Goal: Task Accomplishment & Management: Manage account settings

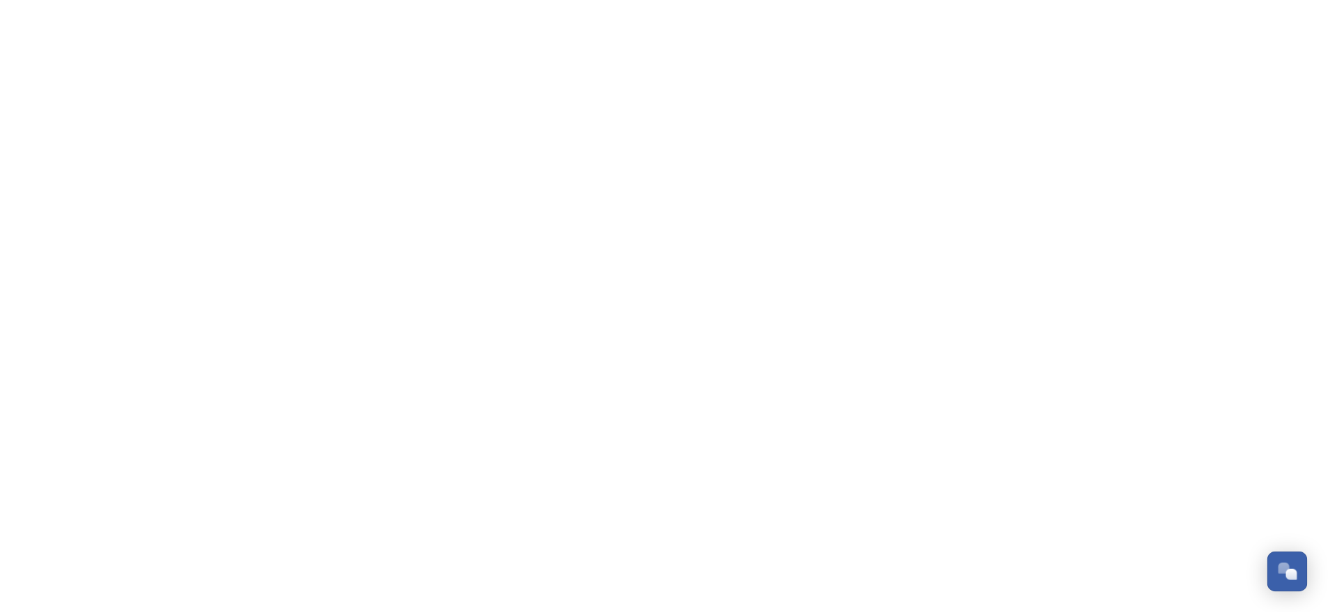
scroll to position [229, 0]
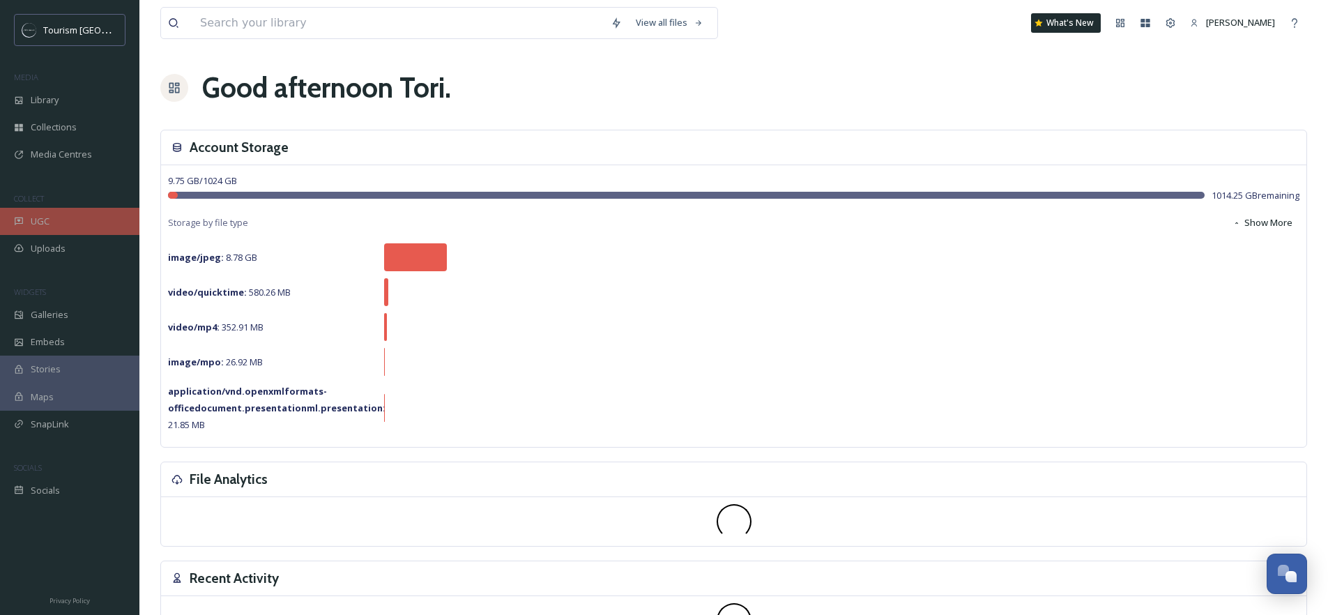
click at [88, 222] on div "UGC" at bounding box center [69, 221] width 139 height 27
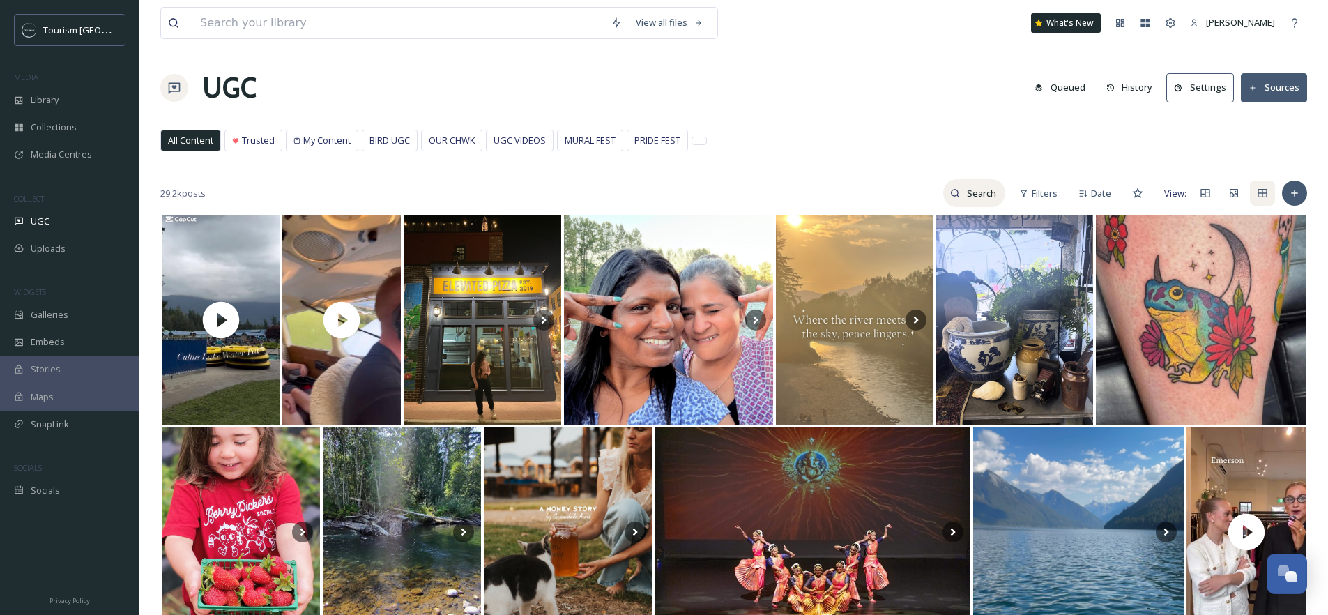
click at [994, 196] on input at bounding box center [982, 193] width 45 height 28
click at [1057, 192] on span "Filters" at bounding box center [1045, 193] width 26 height 13
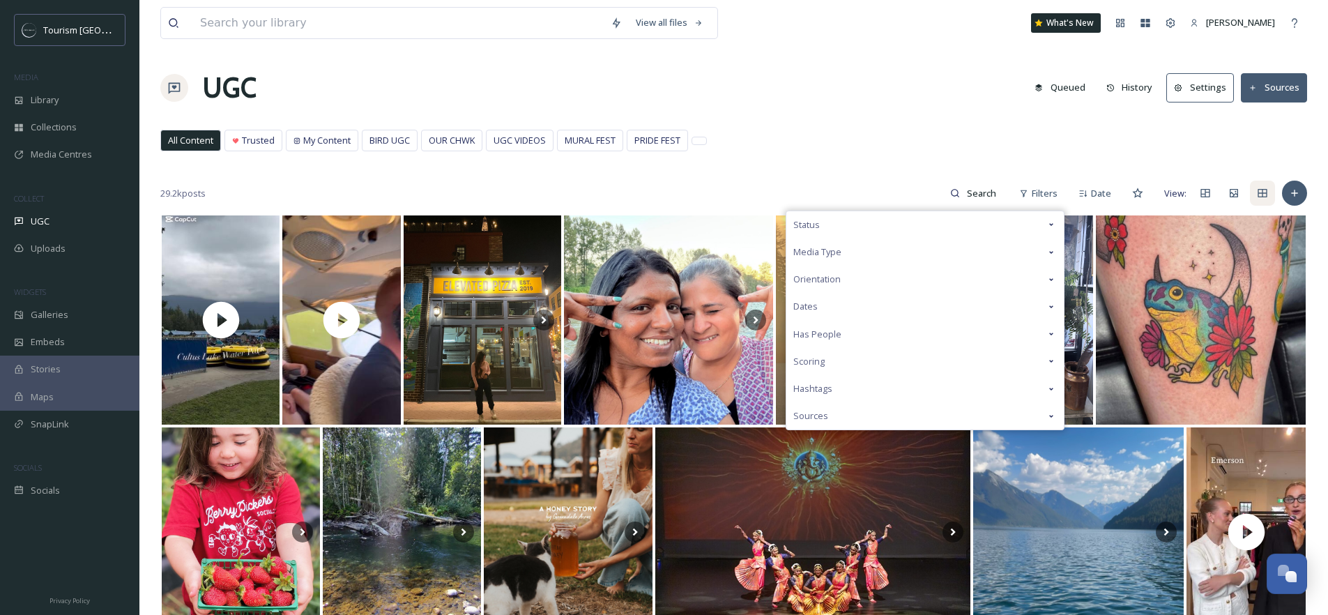
click at [975, 242] on div "Media Type" at bounding box center [924, 251] width 277 height 27
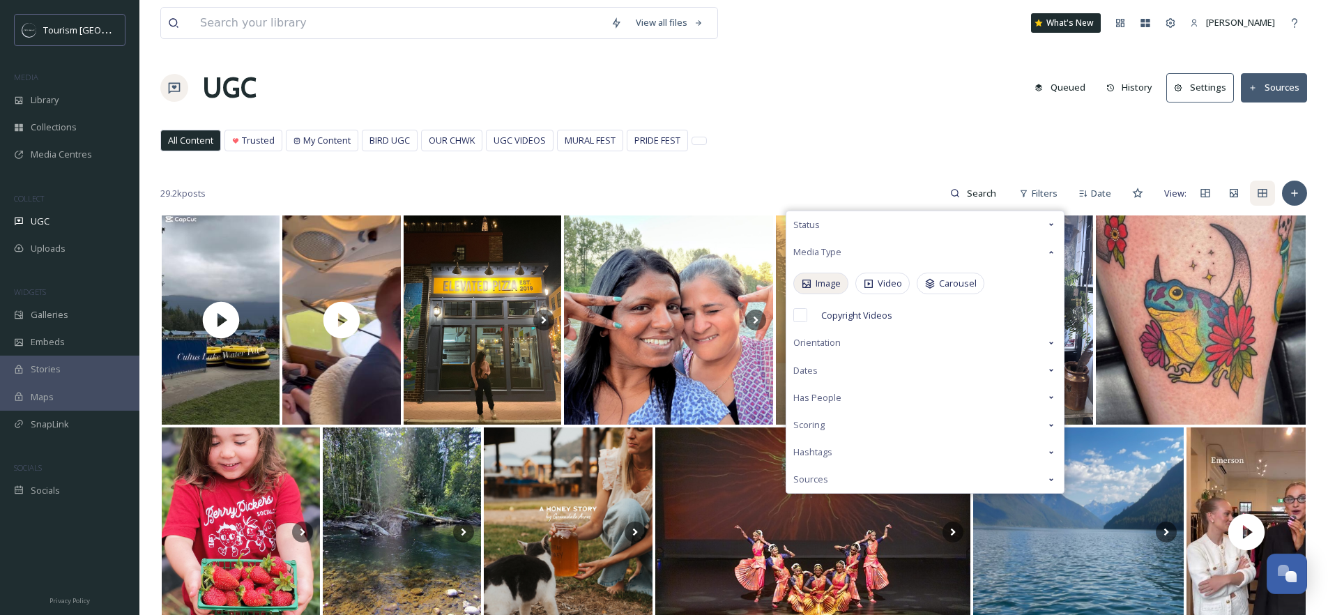
click at [824, 284] on span "Image" at bounding box center [828, 283] width 25 height 13
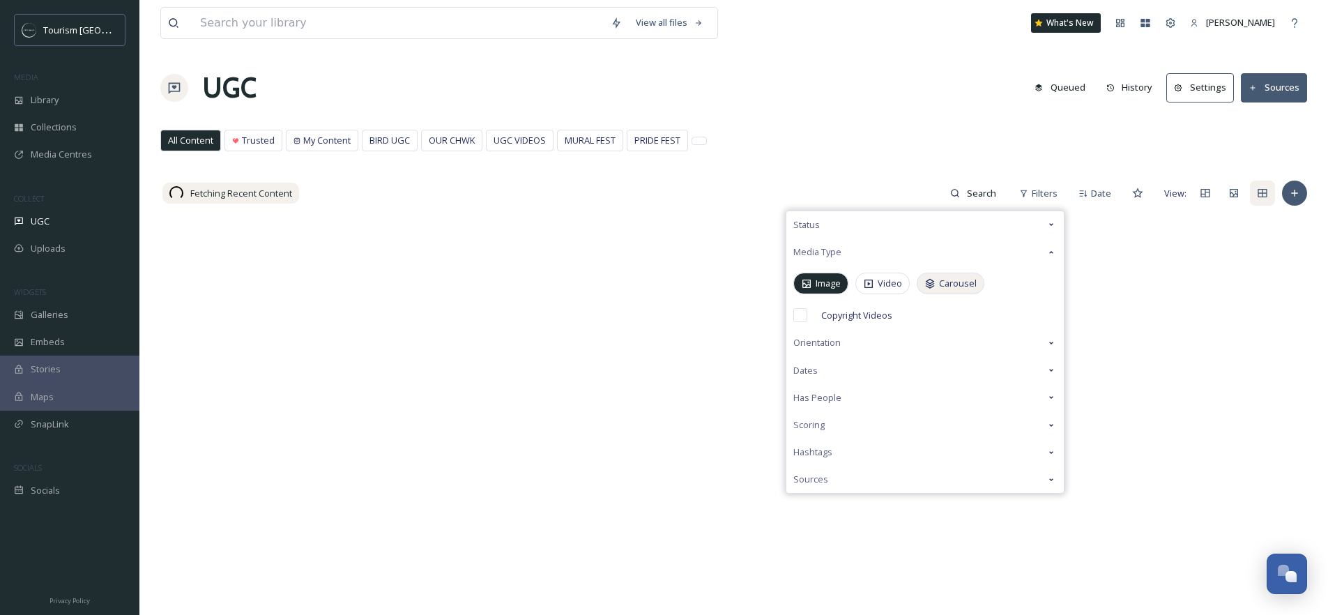
click at [961, 282] on span "Carousel" at bounding box center [958, 283] width 38 height 13
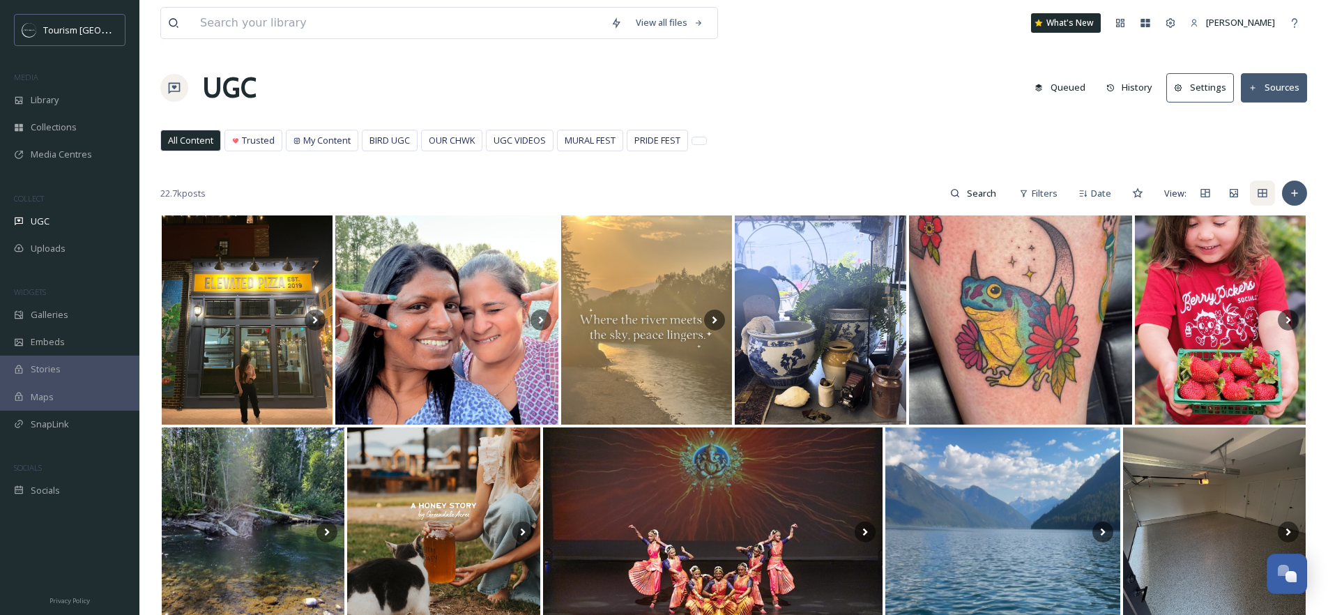
click at [903, 128] on div "View all files What's New [PERSON_NAME] UGC Queued History Settings Sources All…" at bounding box center [733, 548] width 1188 height 1096
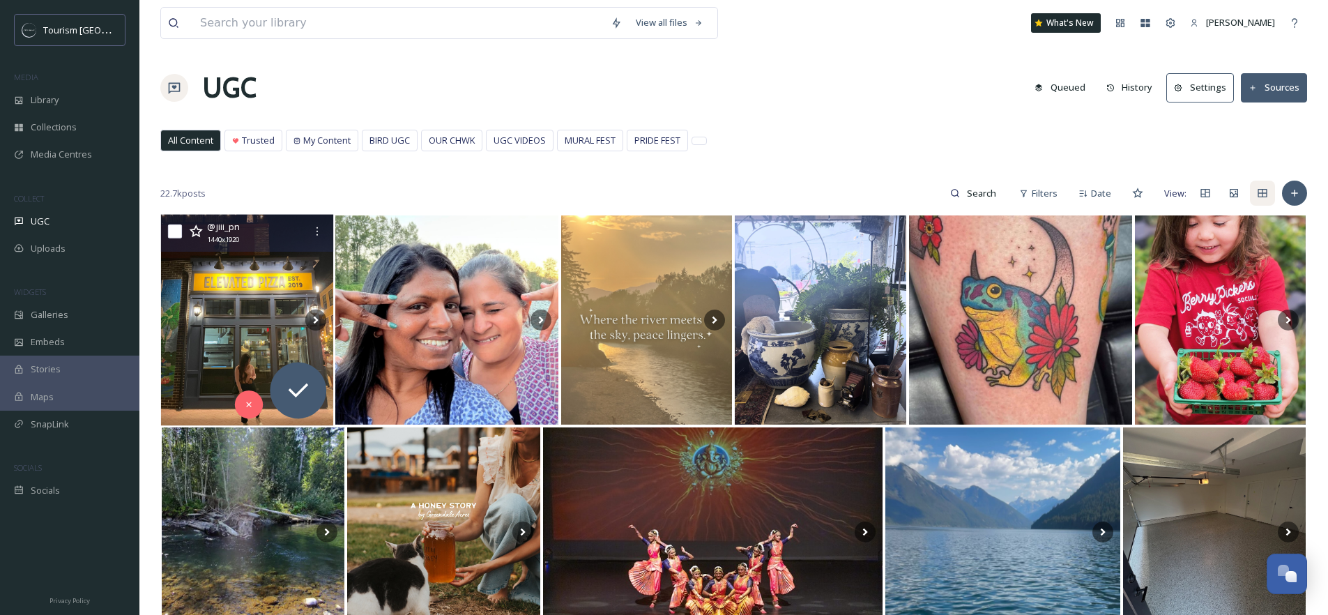
click at [278, 287] on img at bounding box center [247, 320] width 173 height 211
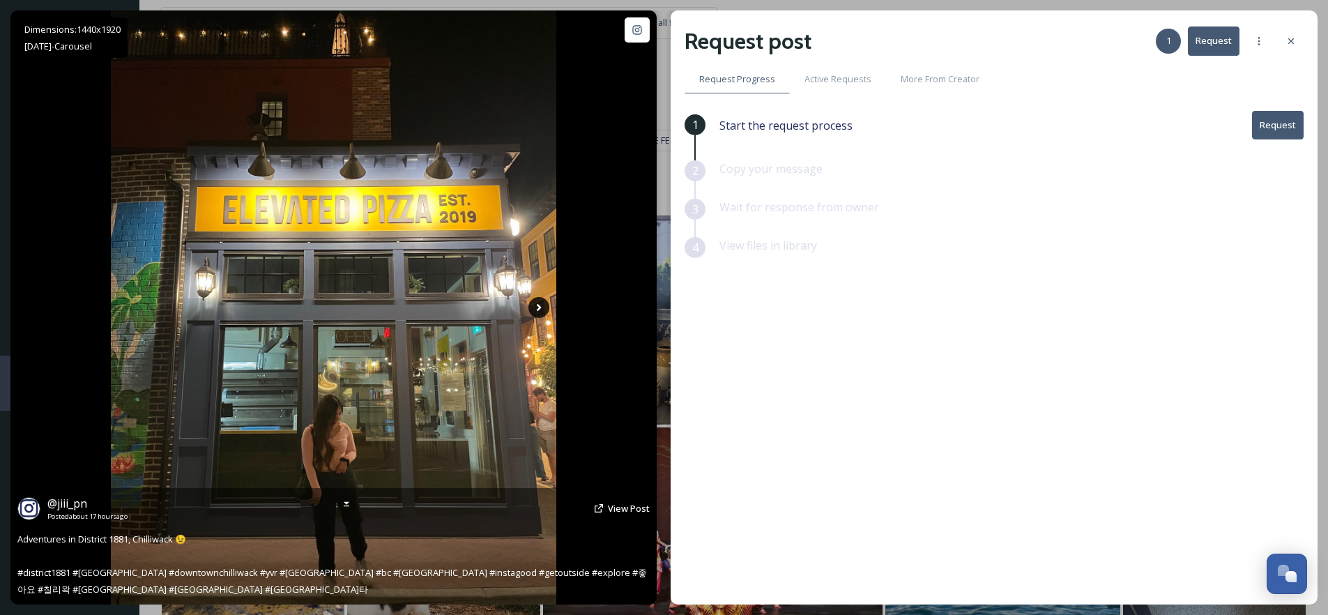
click at [540, 311] on icon at bounding box center [538, 307] width 21 height 21
click at [539, 308] on icon at bounding box center [539, 308] width 5 height 8
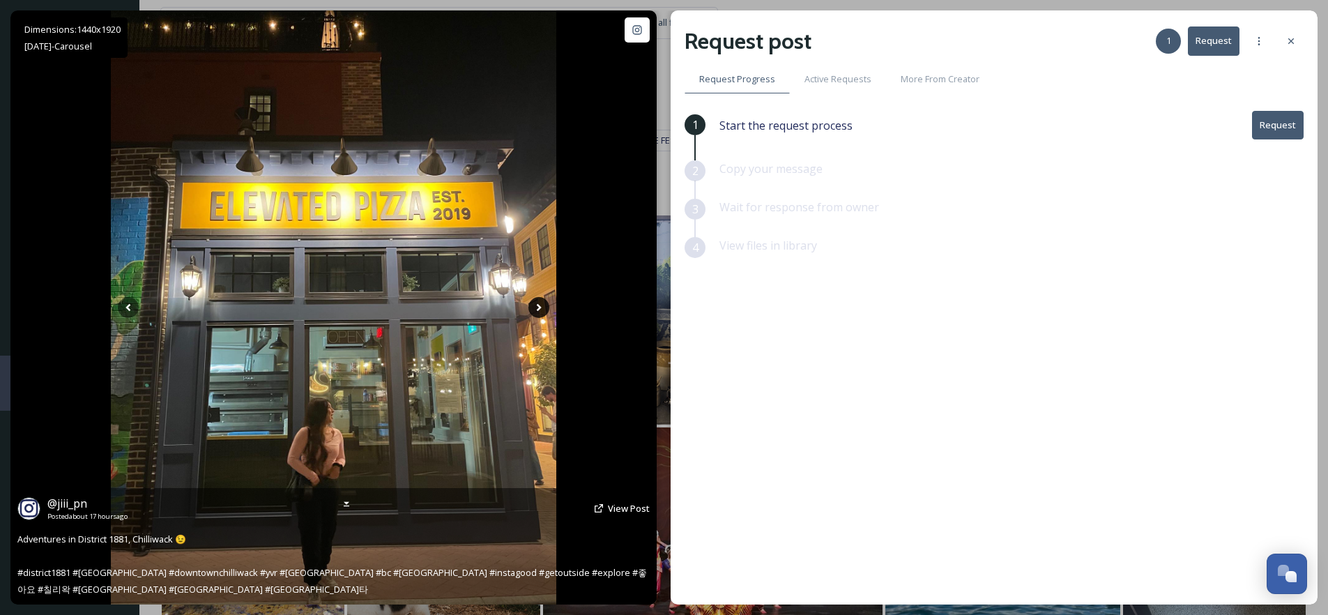
click at [539, 308] on icon at bounding box center [539, 308] width 5 height 8
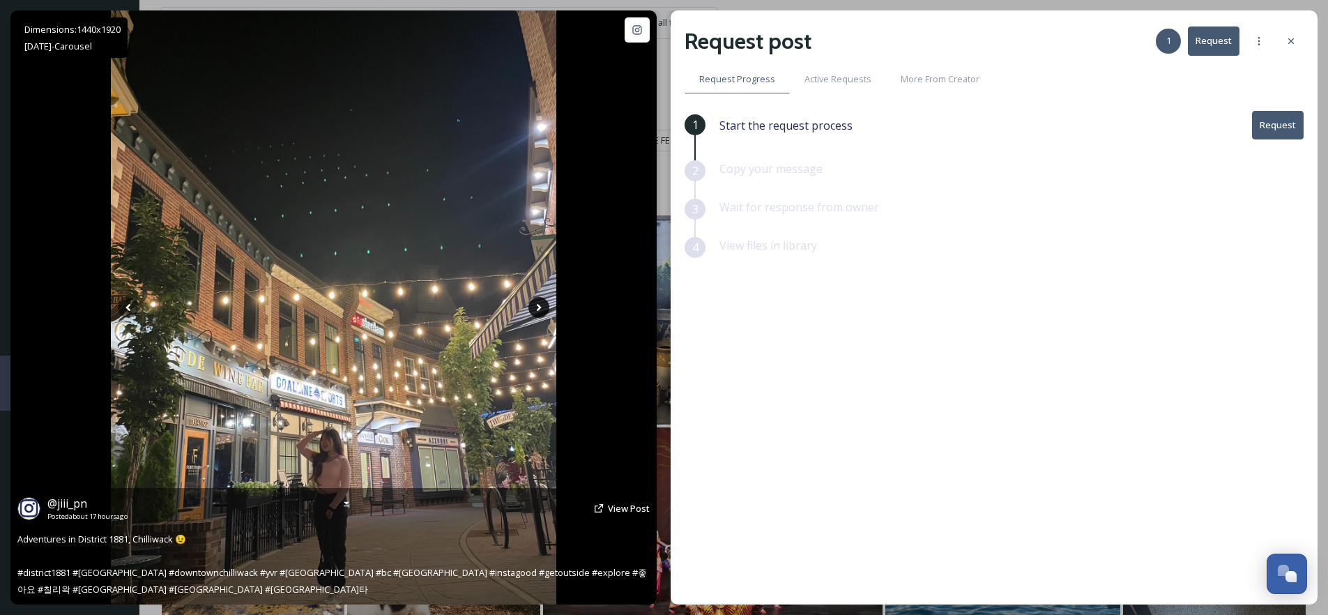
click at [541, 308] on icon at bounding box center [538, 307] width 21 height 21
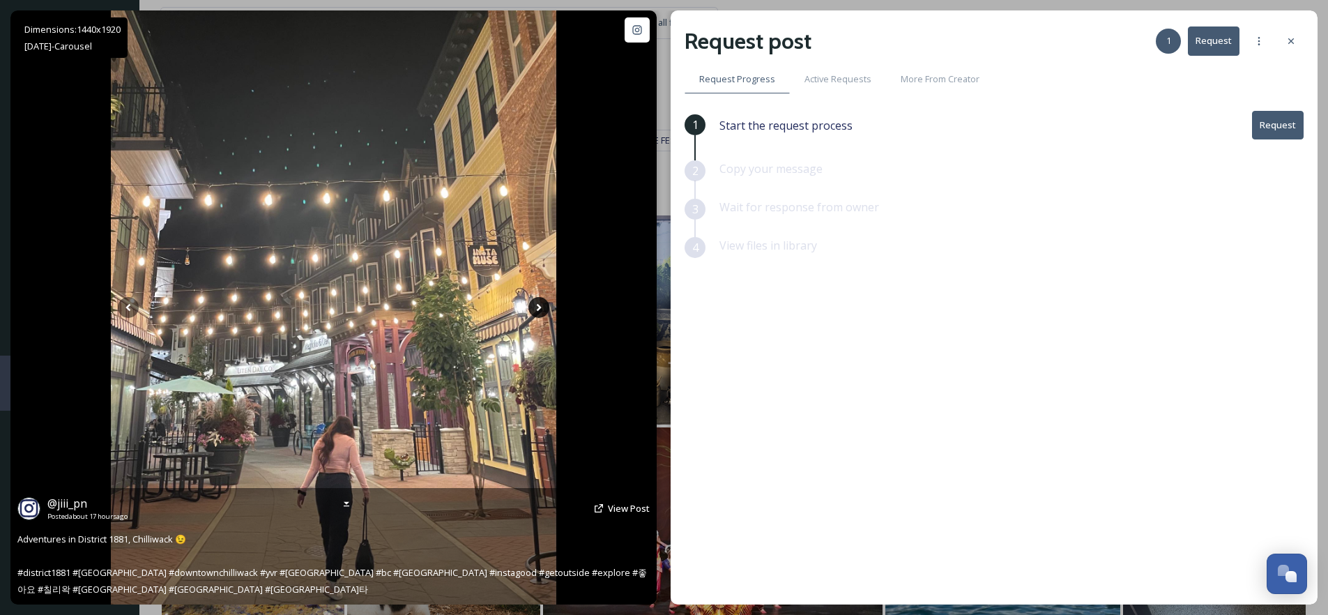
click at [537, 308] on icon at bounding box center [538, 307] width 21 height 21
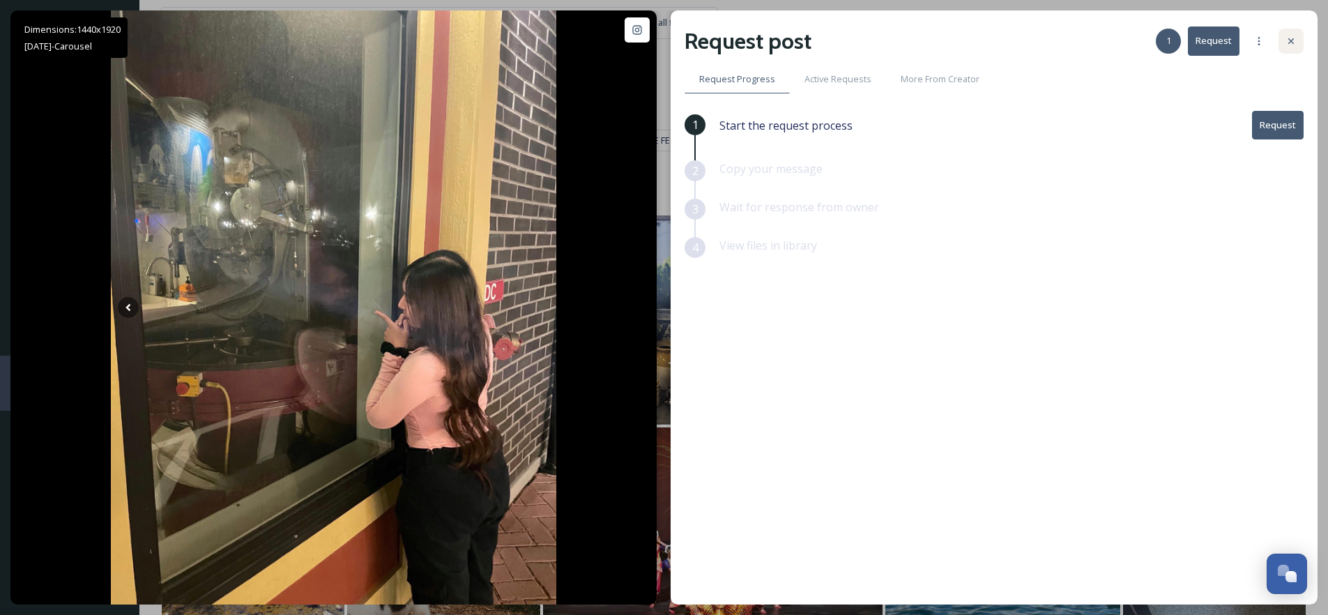
click at [1293, 45] on icon at bounding box center [1290, 41] width 11 height 11
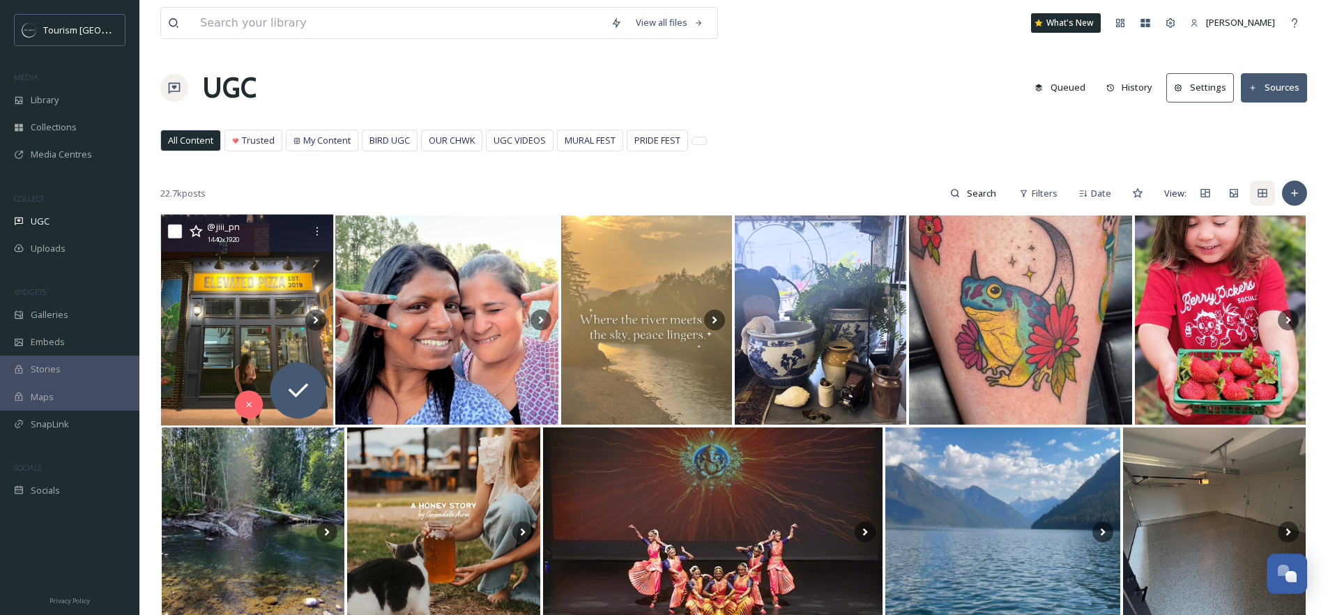
click at [227, 309] on img at bounding box center [247, 320] width 173 height 211
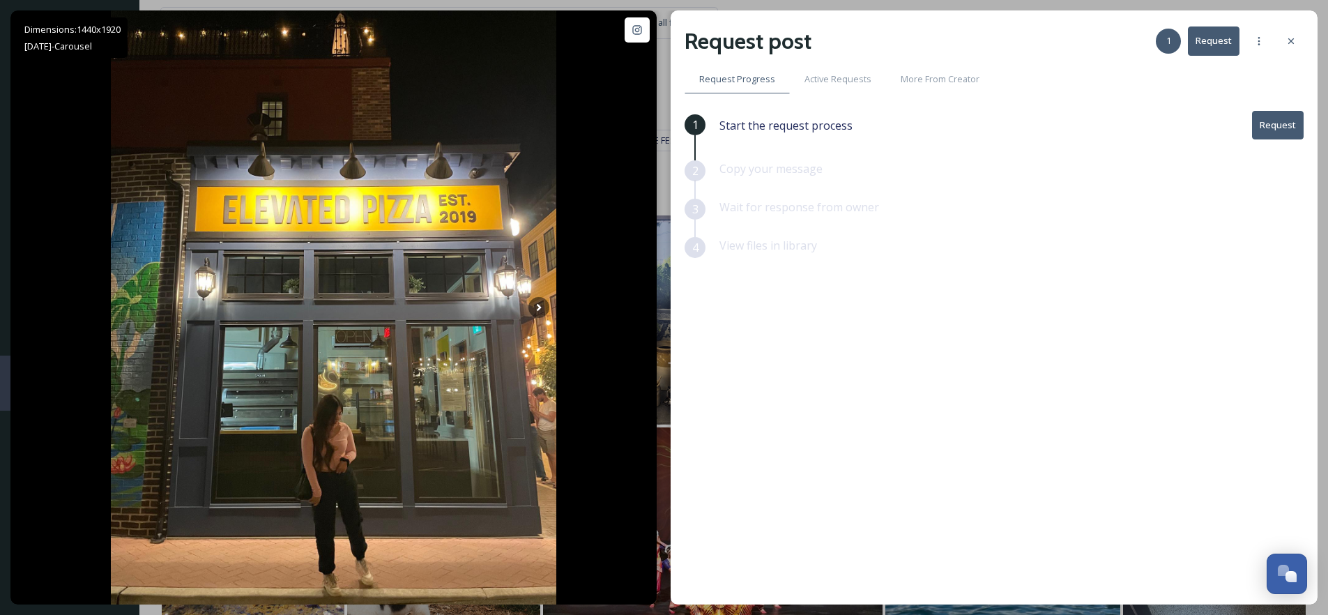
click at [1272, 132] on button "Request" at bounding box center [1278, 125] width 52 height 29
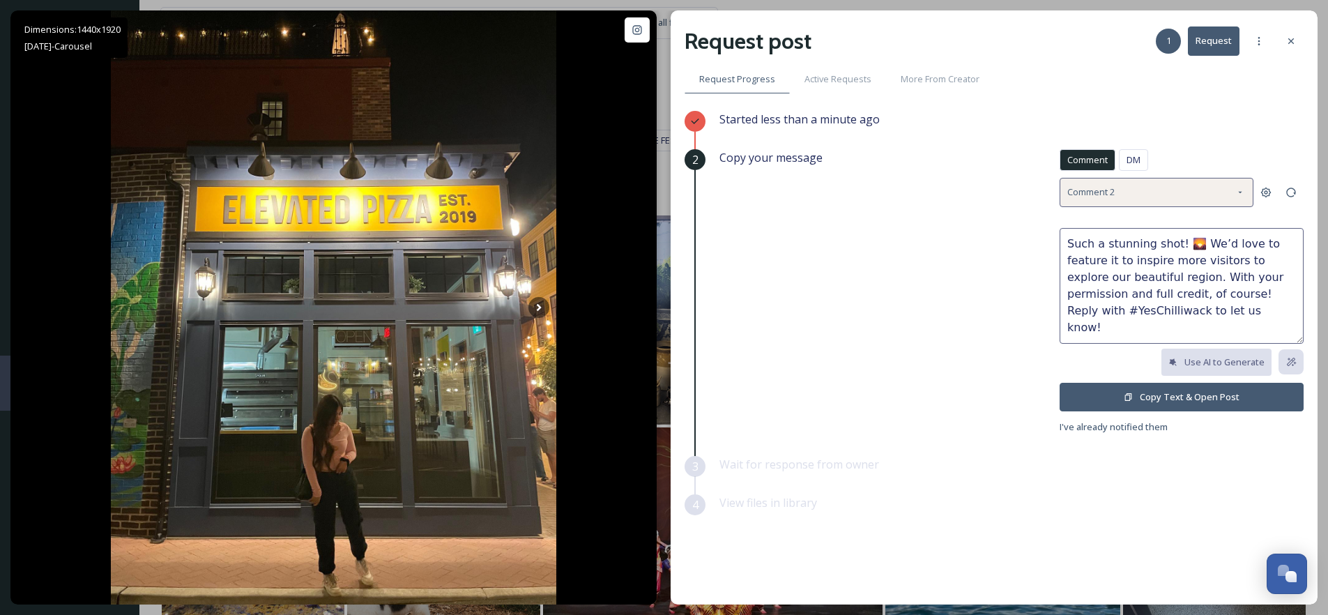
click at [1146, 183] on div "Comment 2" at bounding box center [1156, 192] width 194 height 29
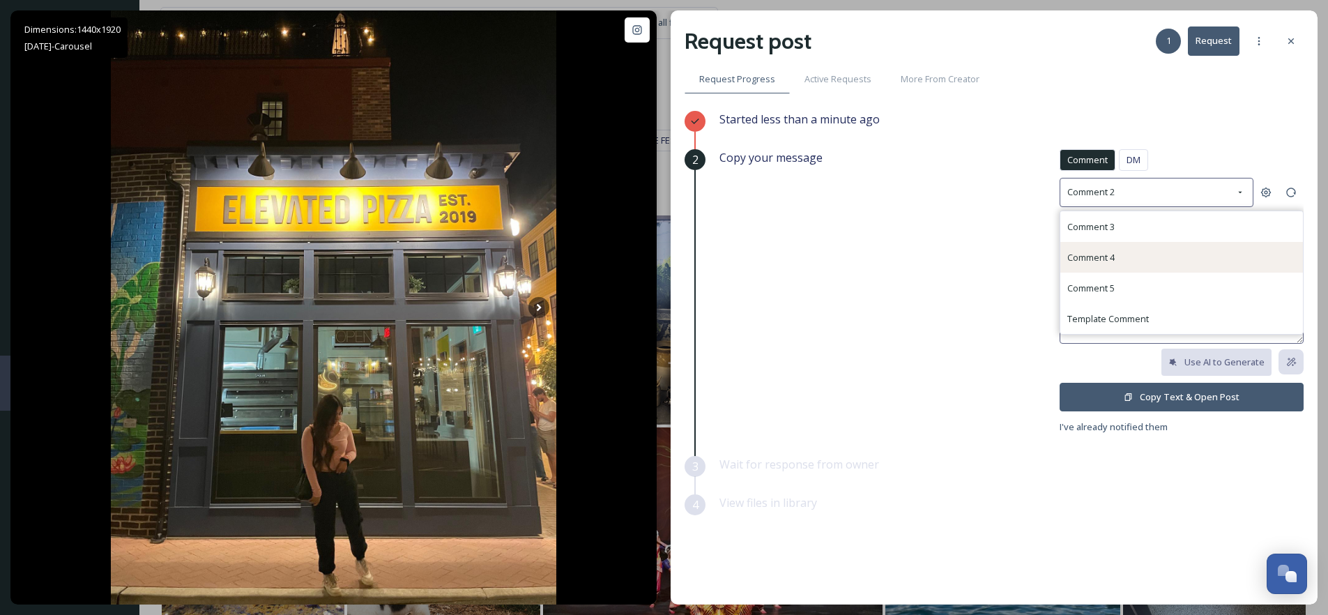
click at [1117, 255] on div "Comment 4" at bounding box center [1181, 257] width 243 height 31
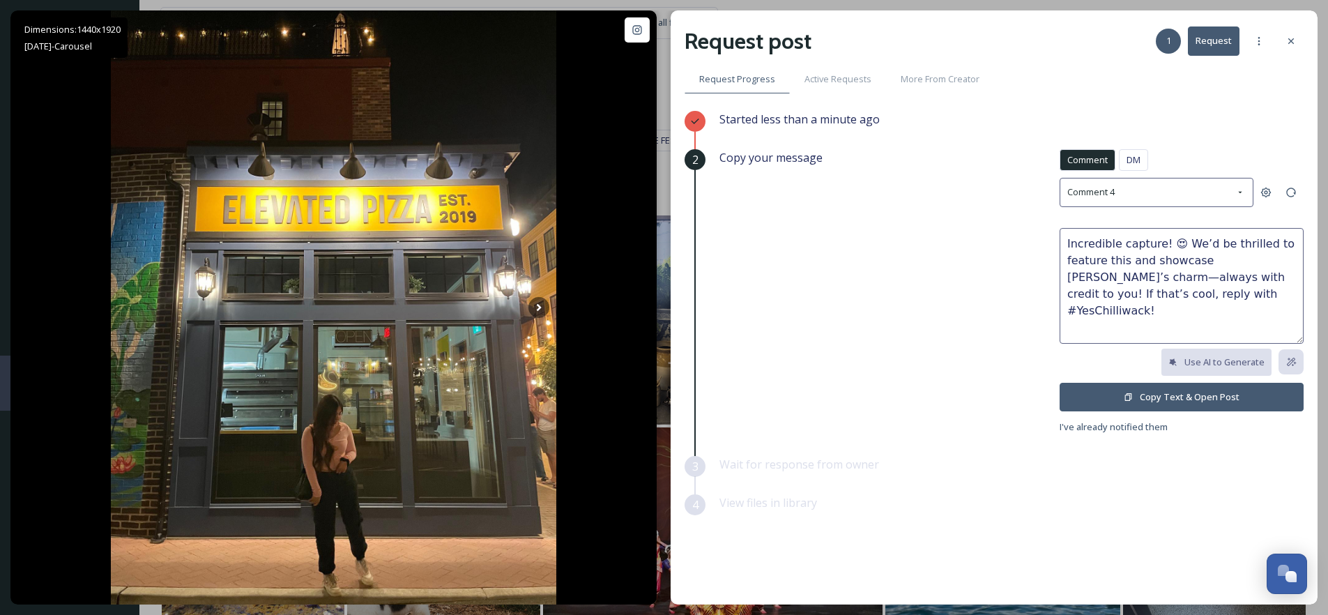
click at [1180, 243] on textarea "Incredible capture! 😍 We’d be thrilled to feature this and showcase [PERSON_NAM…" at bounding box center [1181, 286] width 244 height 116
click at [1156, 245] on textarea "Incredible capture! We’d be thrilled to feature this and showcase [PERSON_NAME]…" at bounding box center [1181, 286] width 244 height 116
type textarea "Incredible captures! We’d be thrilled to feature this and showcase [PERSON_NAME…"
click at [1168, 397] on button "Copy Text & Open Post" at bounding box center [1181, 397] width 244 height 29
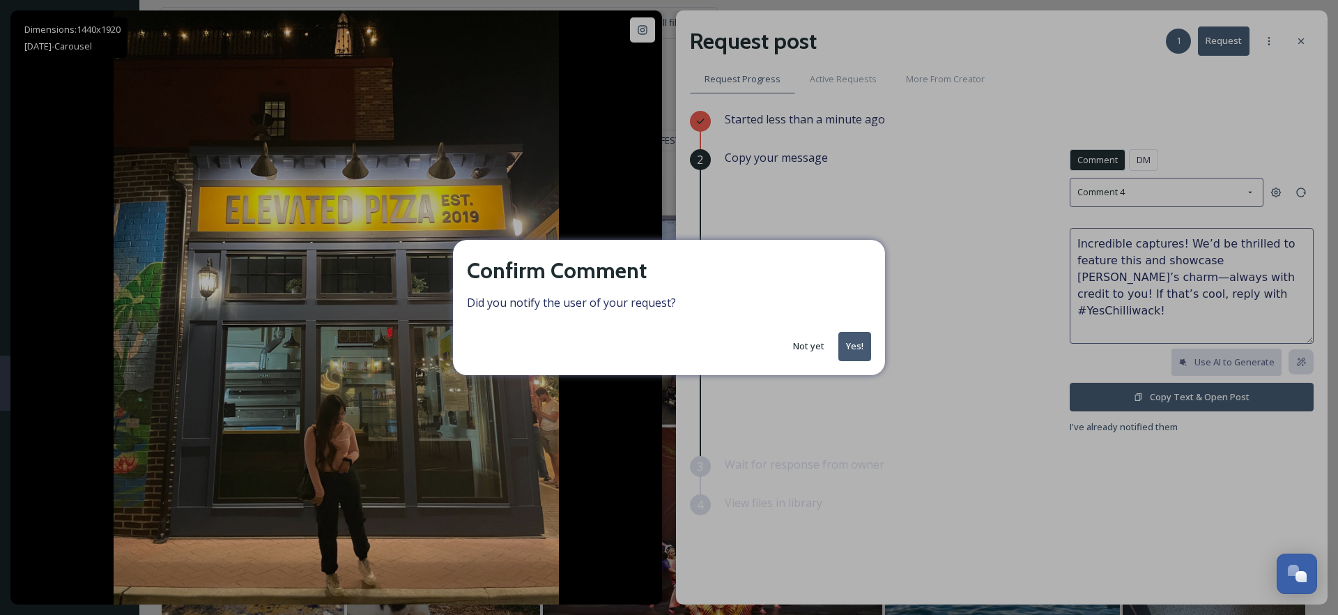
click at [861, 346] on button "Yes!" at bounding box center [855, 346] width 33 height 29
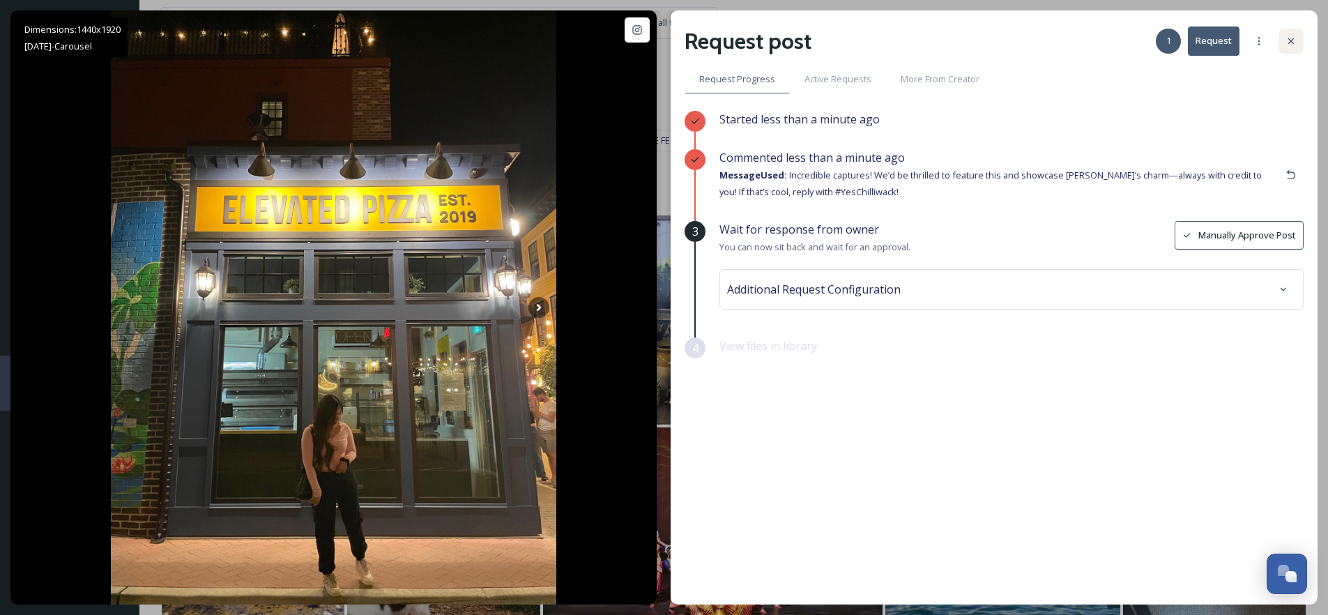
click at [1292, 40] on icon at bounding box center [1291, 41] width 6 height 6
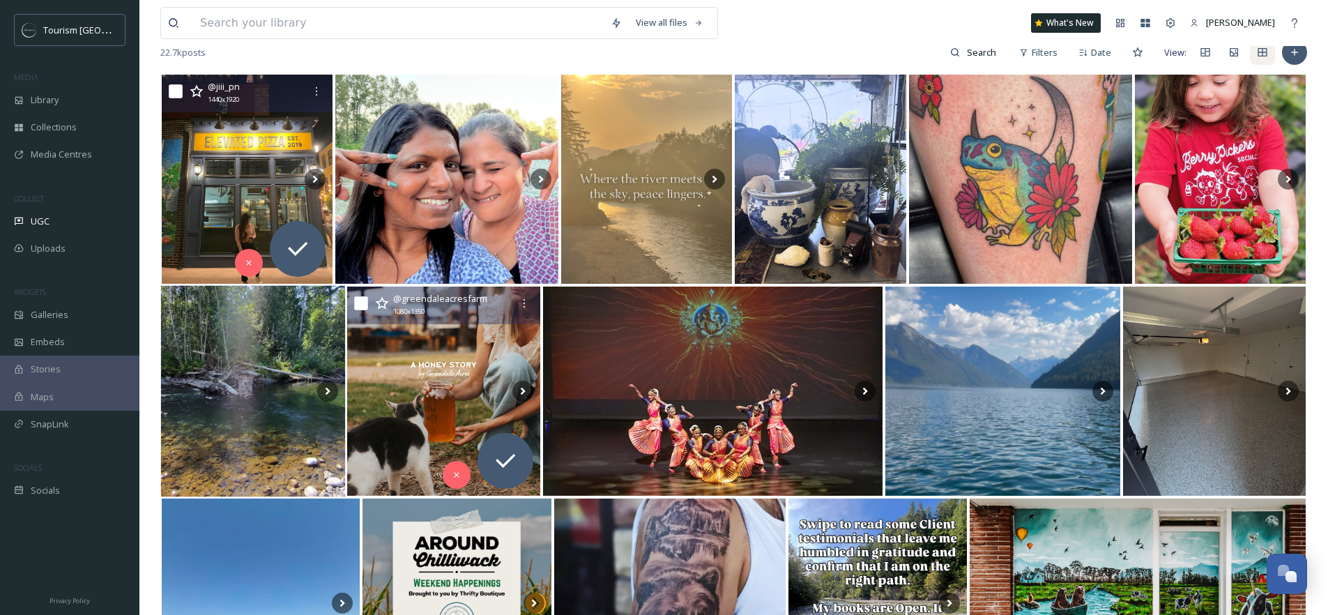
scroll to position [155, 0]
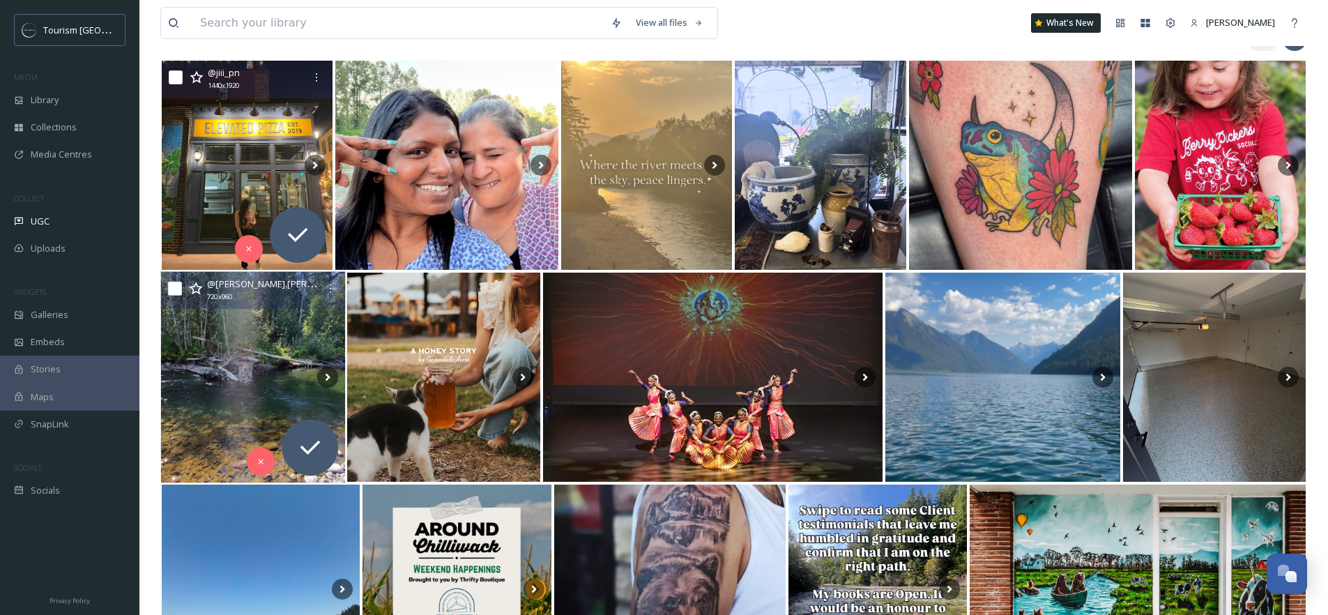
click at [232, 357] on img at bounding box center [253, 377] width 185 height 211
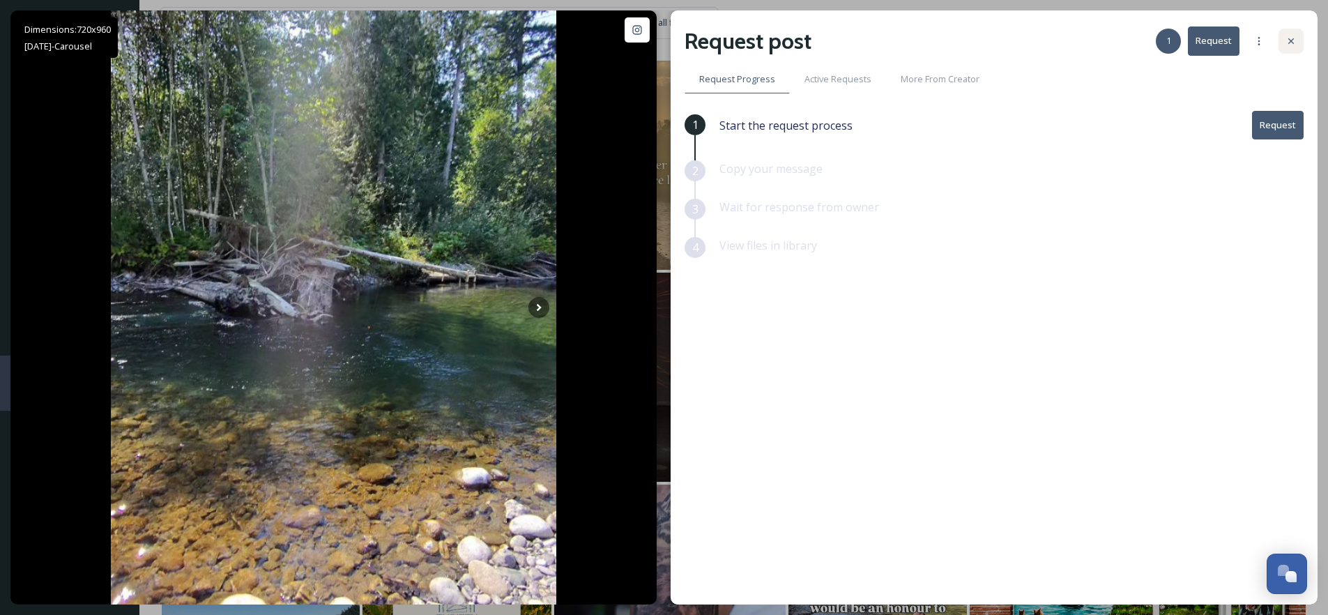
click at [1296, 32] on div at bounding box center [1290, 41] width 25 height 25
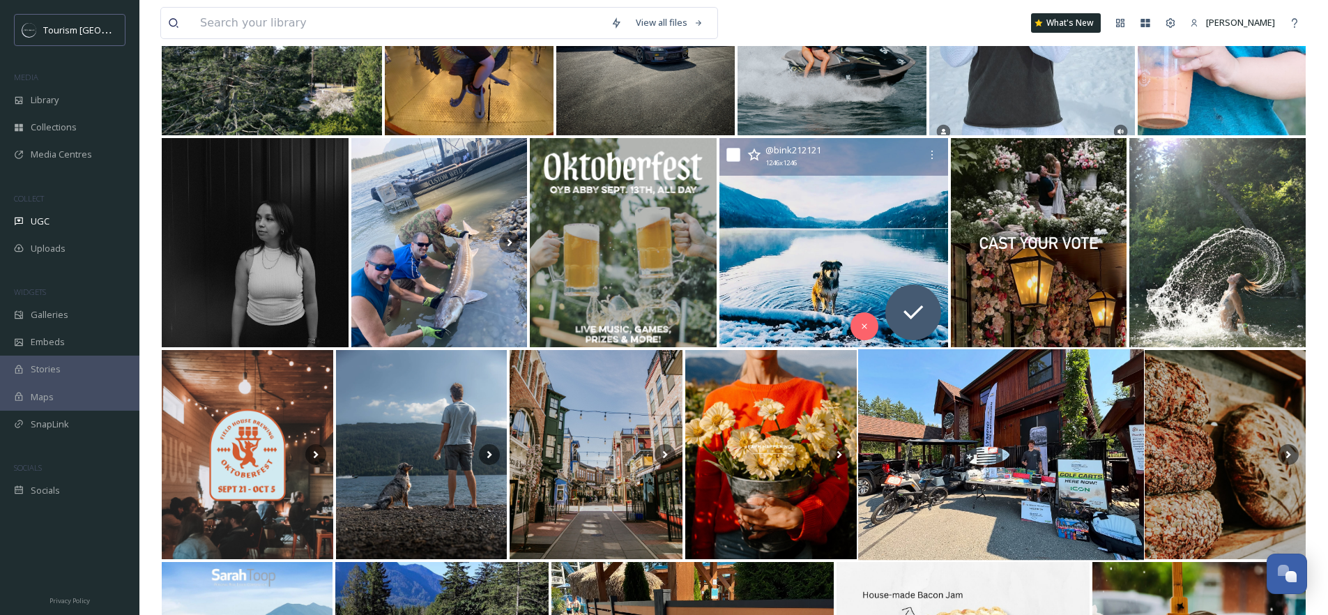
scroll to position [1642, 0]
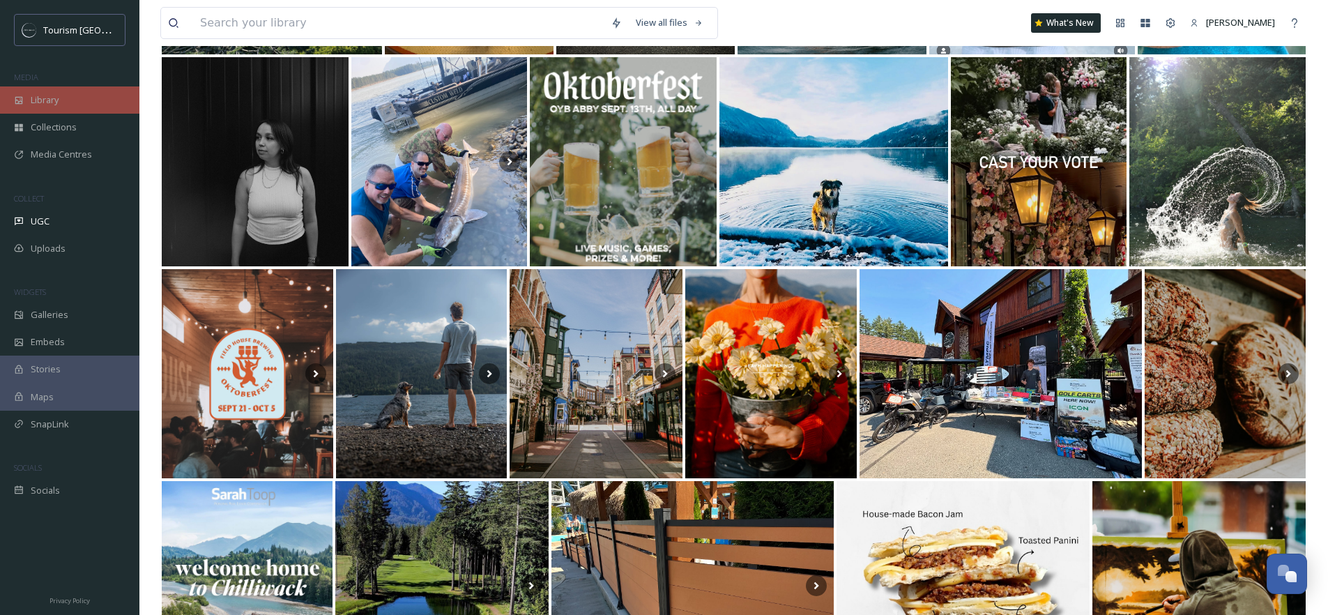
click at [68, 108] on div "Library" at bounding box center [69, 99] width 139 height 27
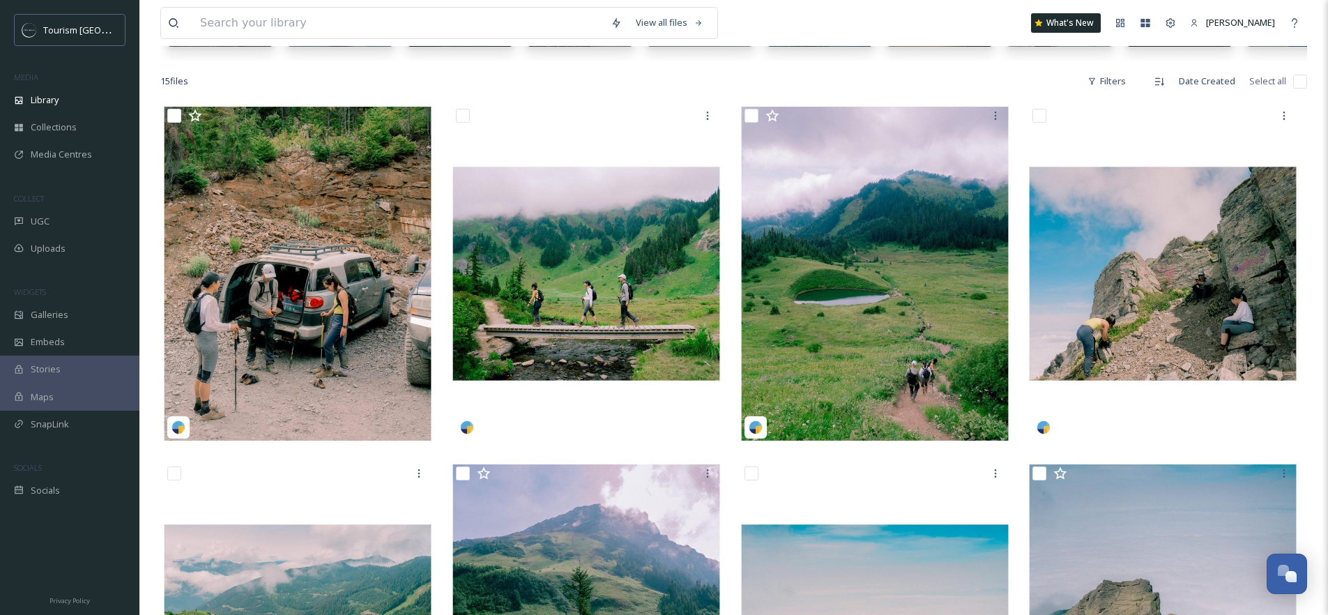
scroll to position [146, 0]
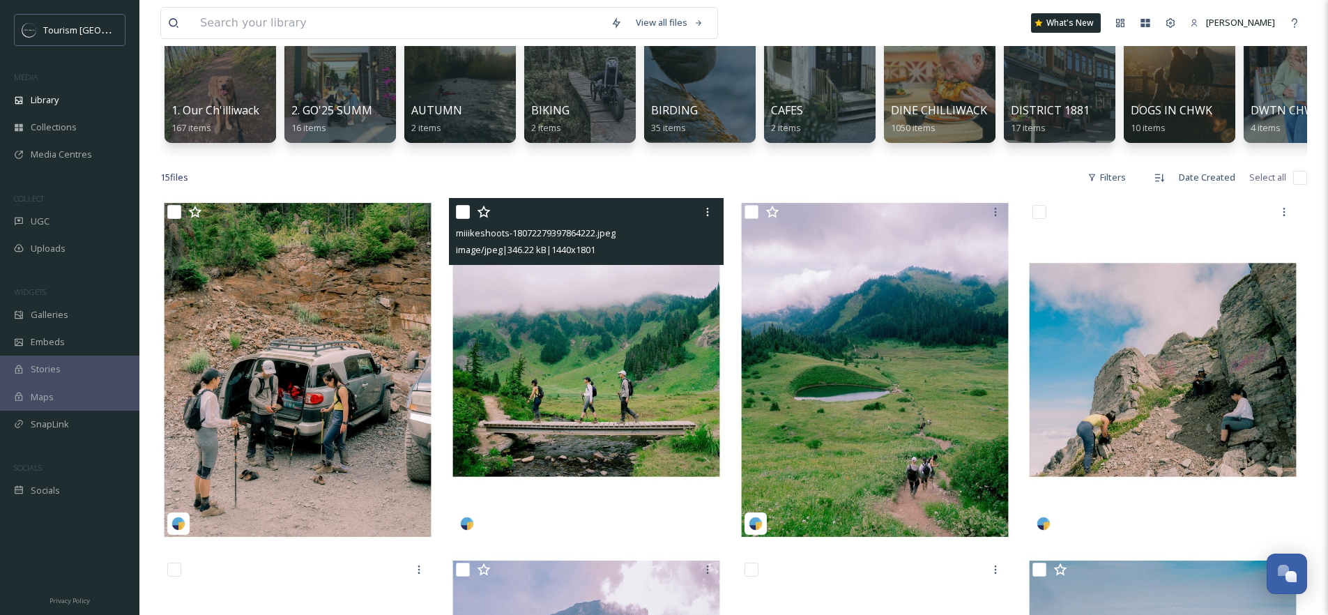
click at [459, 219] on input "checkbox" at bounding box center [463, 212] width 14 height 14
checkbox input "true"
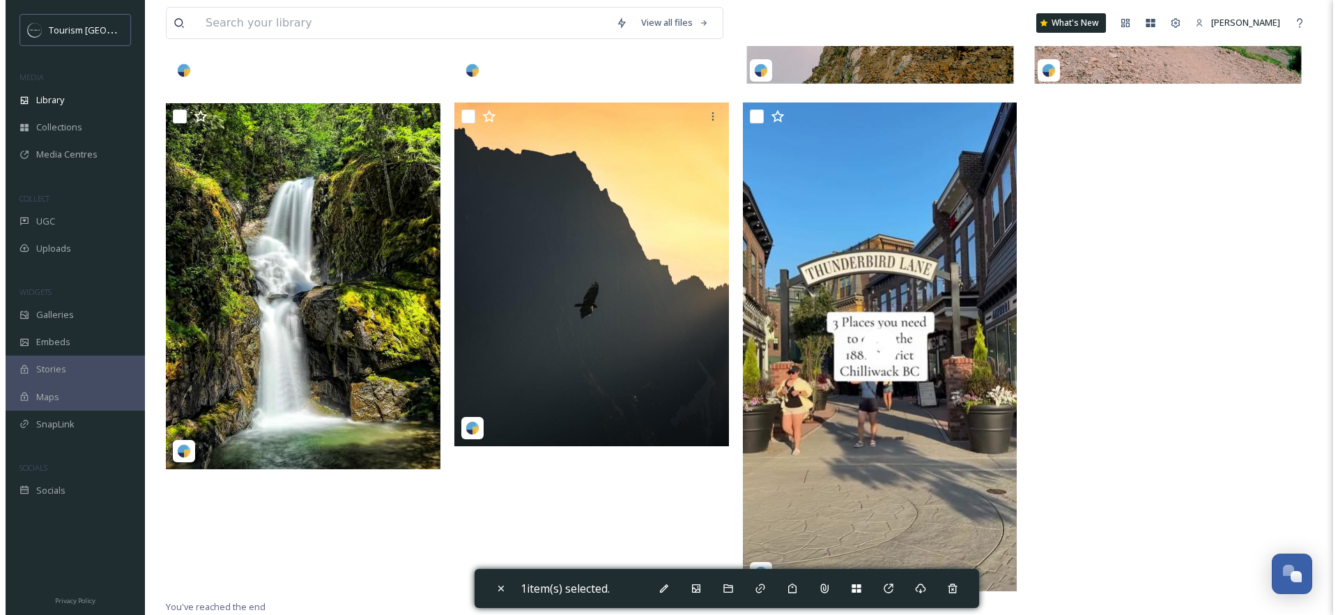
scroll to position [1324, 0]
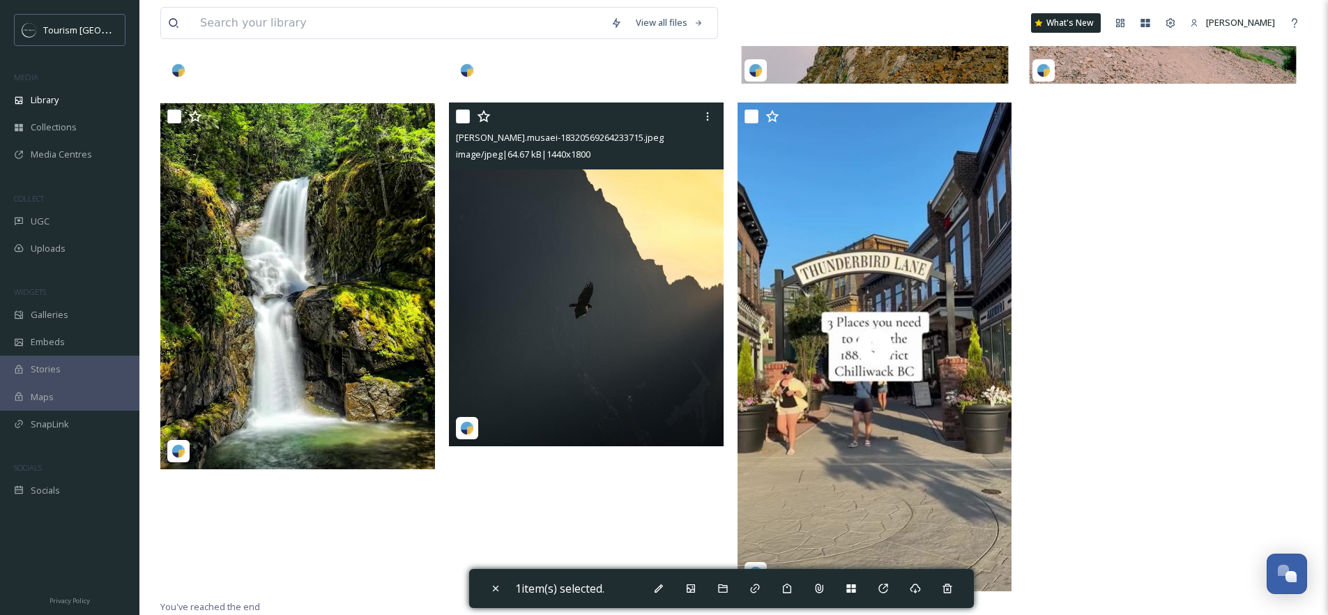
click at [466, 112] on input "checkbox" at bounding box center [463, 116] width 14 height 14
checkbox input "true"
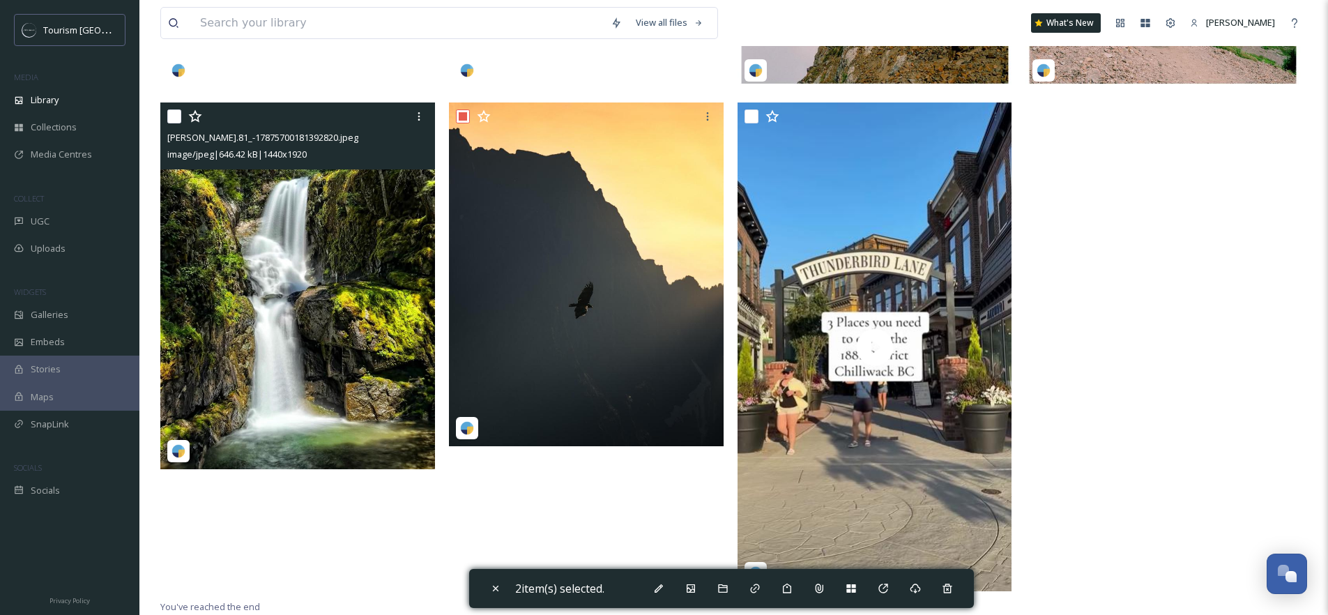
click at [171, 117] on input "checkbox" at bounding box center [174, 116] width 14 height 14
checkbox input "true"
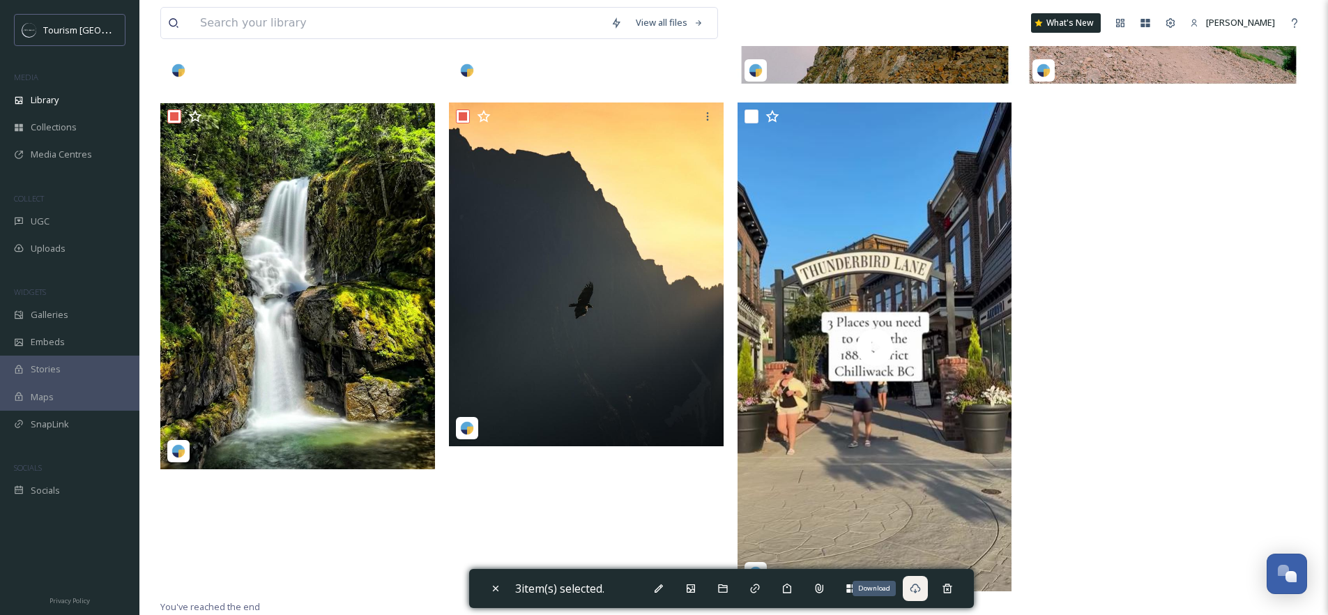
click at [925, 590] on div "Download" at bounding box center [915, 588] width 25 height 25
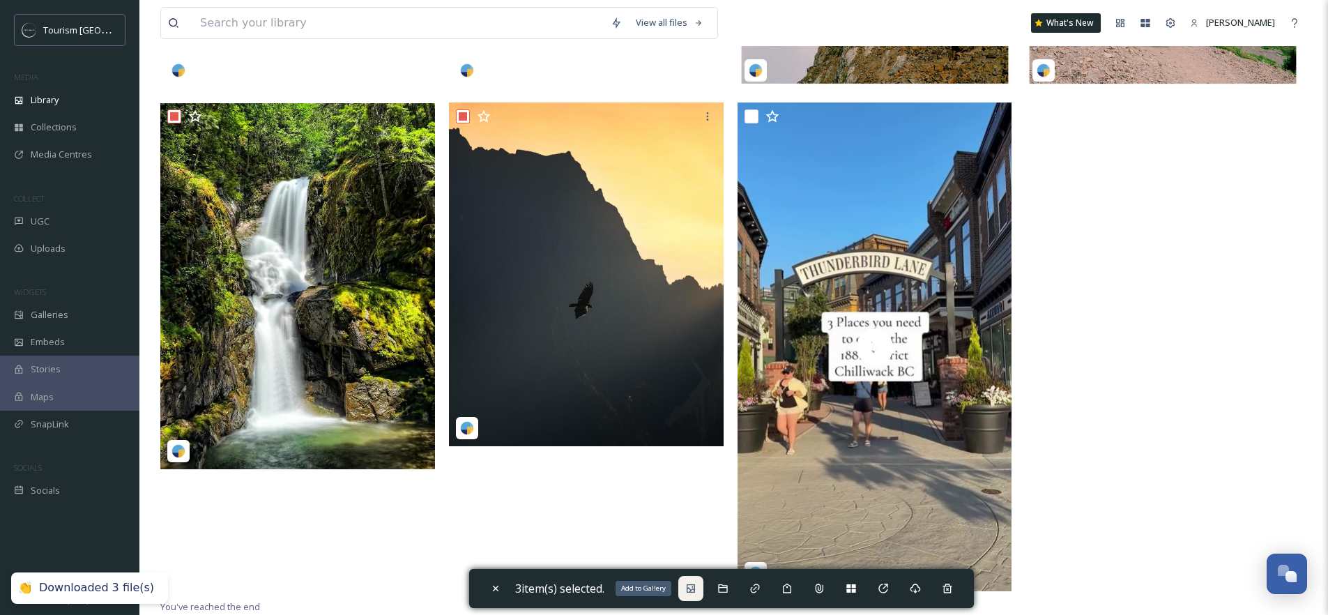
click at [695, 588] on icon at bounding box center [691, 588] width 8 height 8
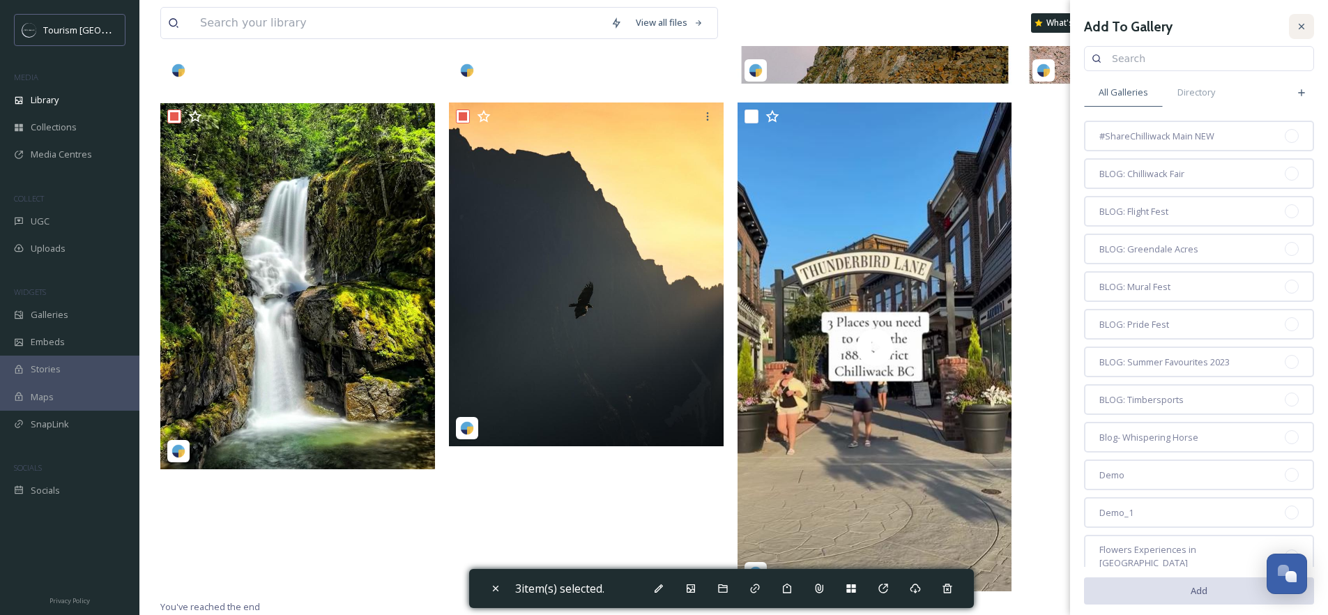
click at [1296, 21] on icon at bounding box center [1301, 26] width 11 height 11
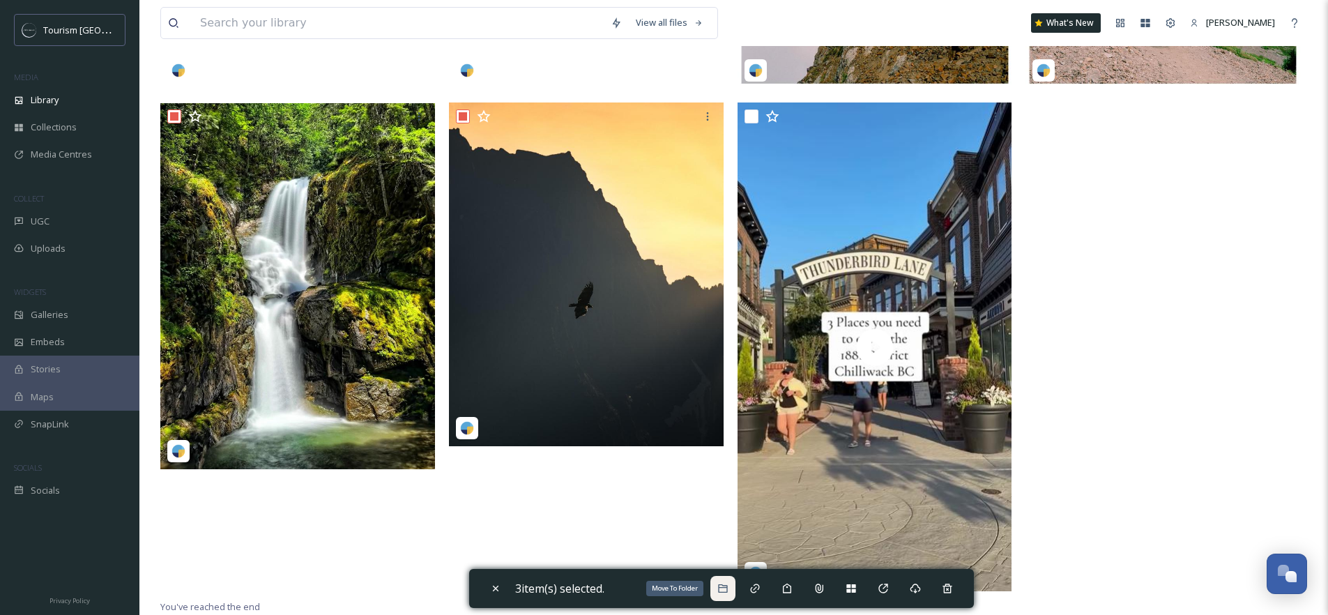
click at [728, 586] on icon at bounding box center [722, 588] width 11 height 11
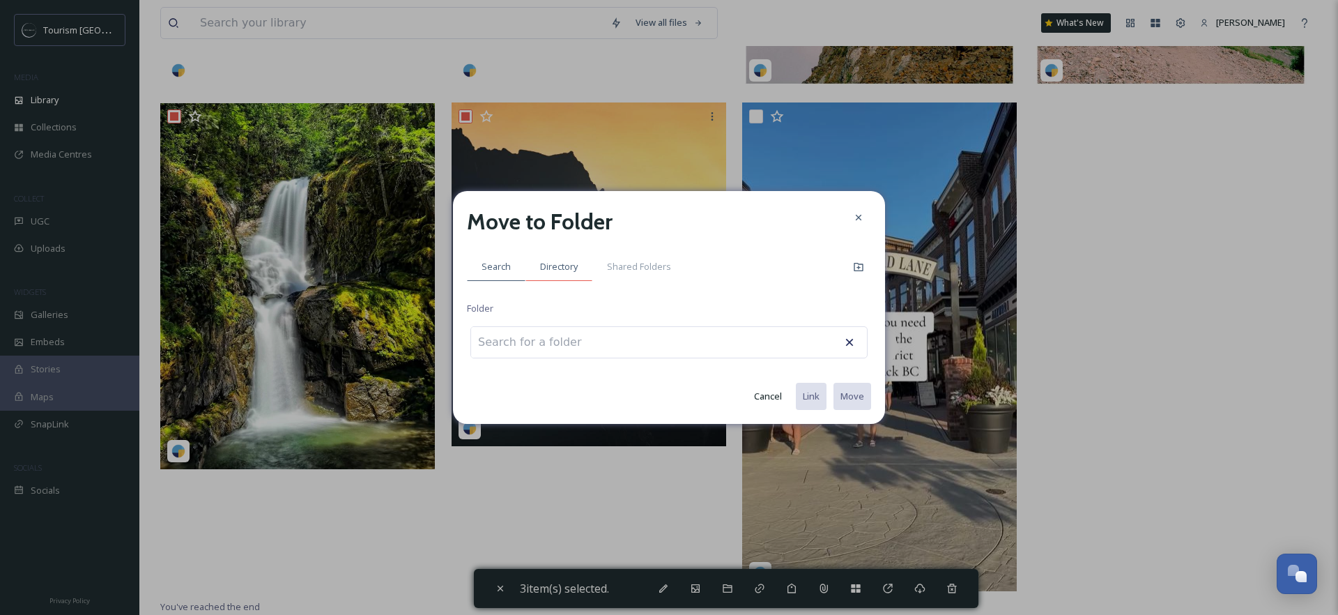
click at [567, 271] on span "Directory" at bounding box center [559, 266] width 38 height 13
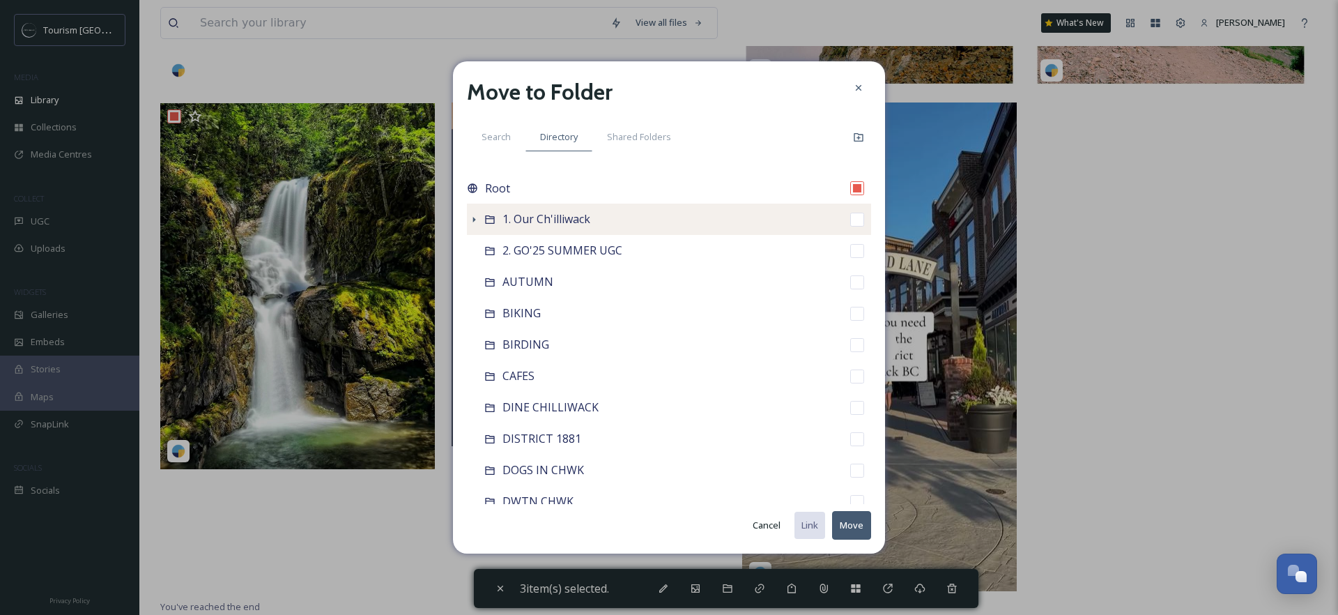
click at [554, 222] on span "1. Our Ch'illiwack" at bounding box center [547, 218] width 88 height 15
checkbox input "false"
click at [474, 217] on icon at bounding box center [473, 219] width 11 height 11
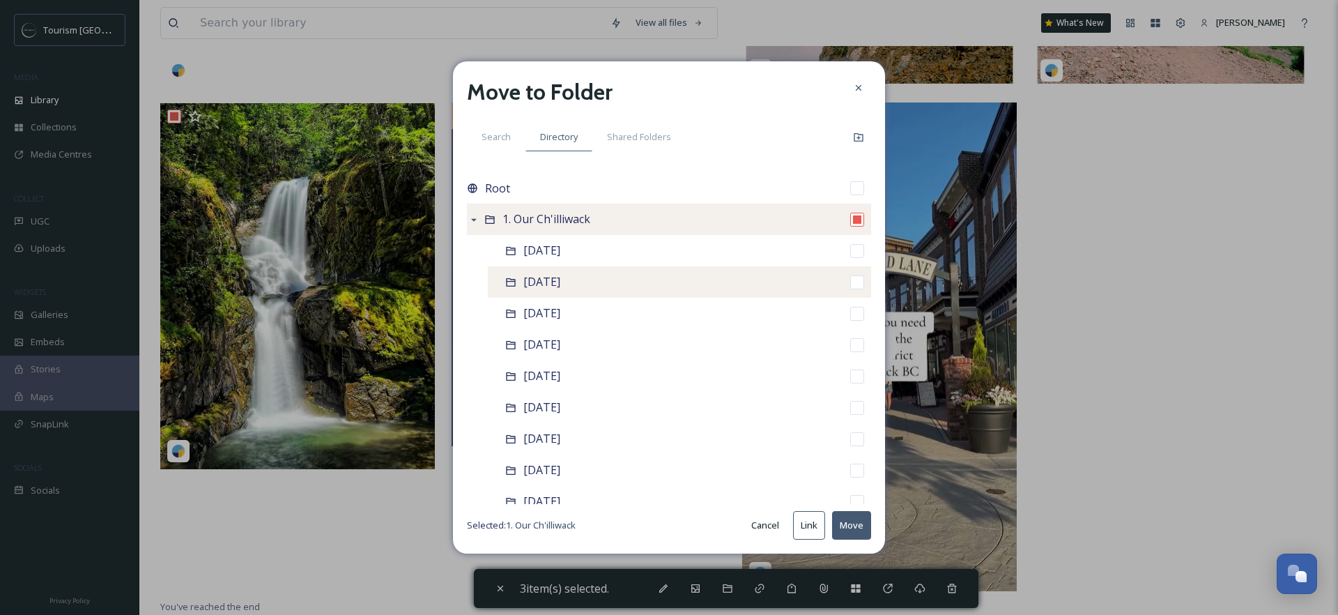
click at [560, 285] on span "[DATE]" at bounding box center [541, 281] width 37 height 15
checkbox input "false"
checkbox input "true"
click at [851, 535] on button "Move" at bounding box center [851, 525] width 39 height 29
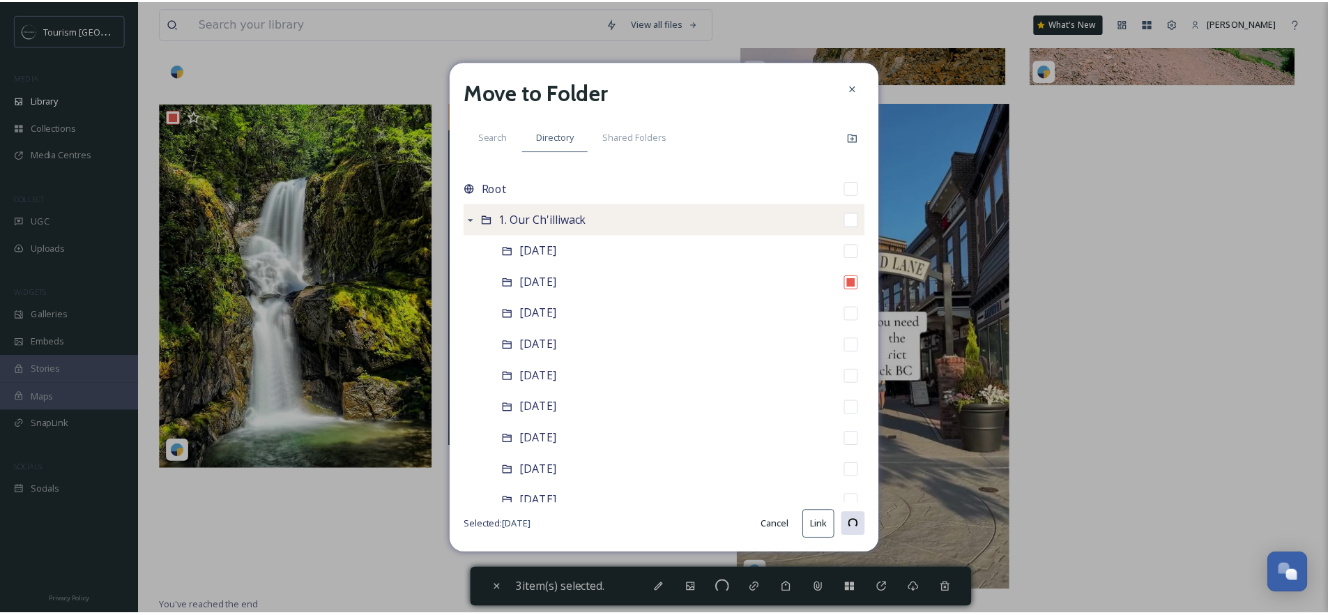
scroll to position [966, 0]
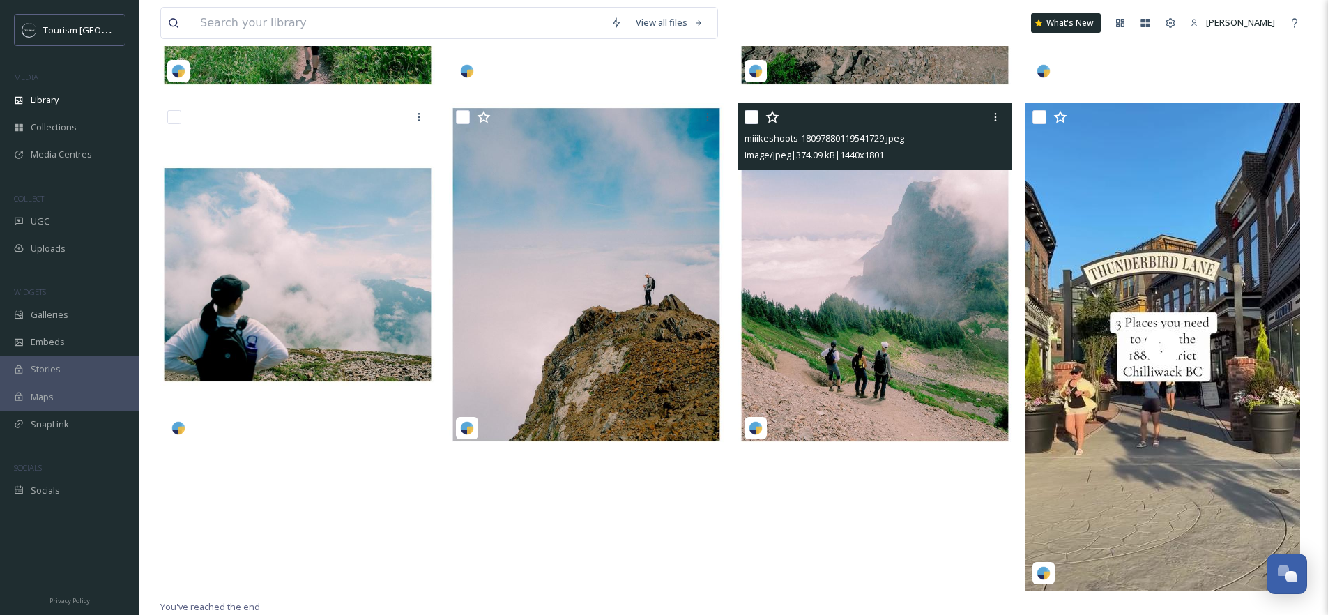
click at [745, 116] on input "checkbox" at bounding box center [751, 117] width 14 height 14
checkbox input "true"
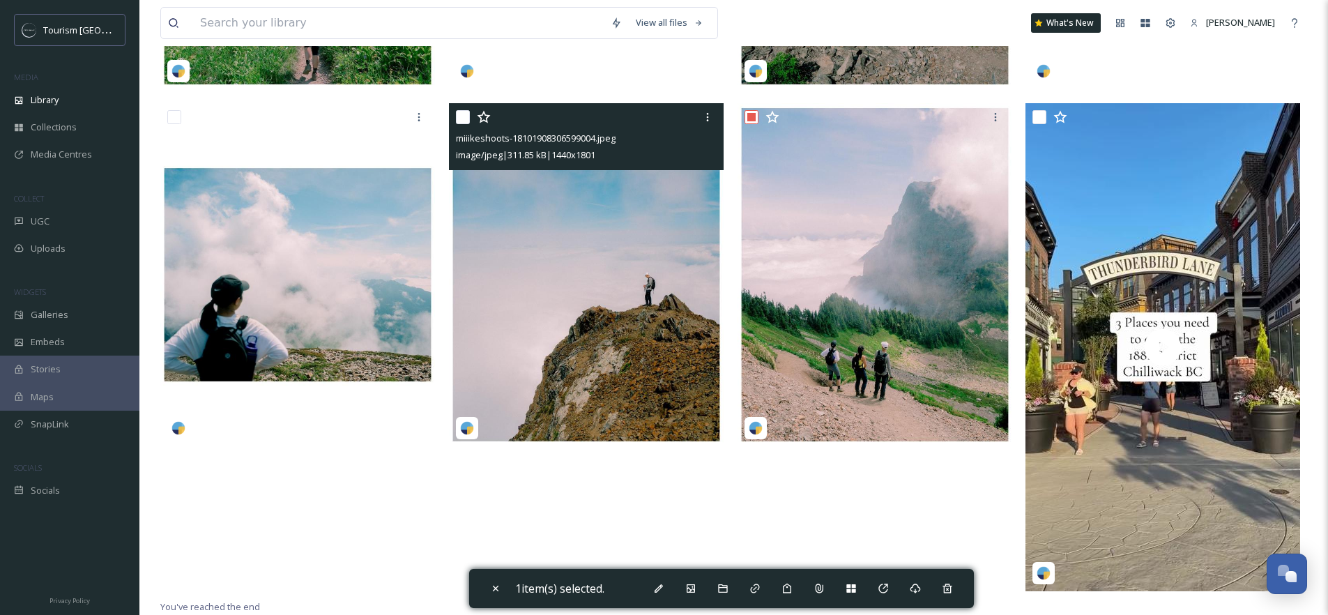
click at [465, 116] on input "checkbox" at bounding box center [463, 117] width 14 height 14
checkbox input "true"
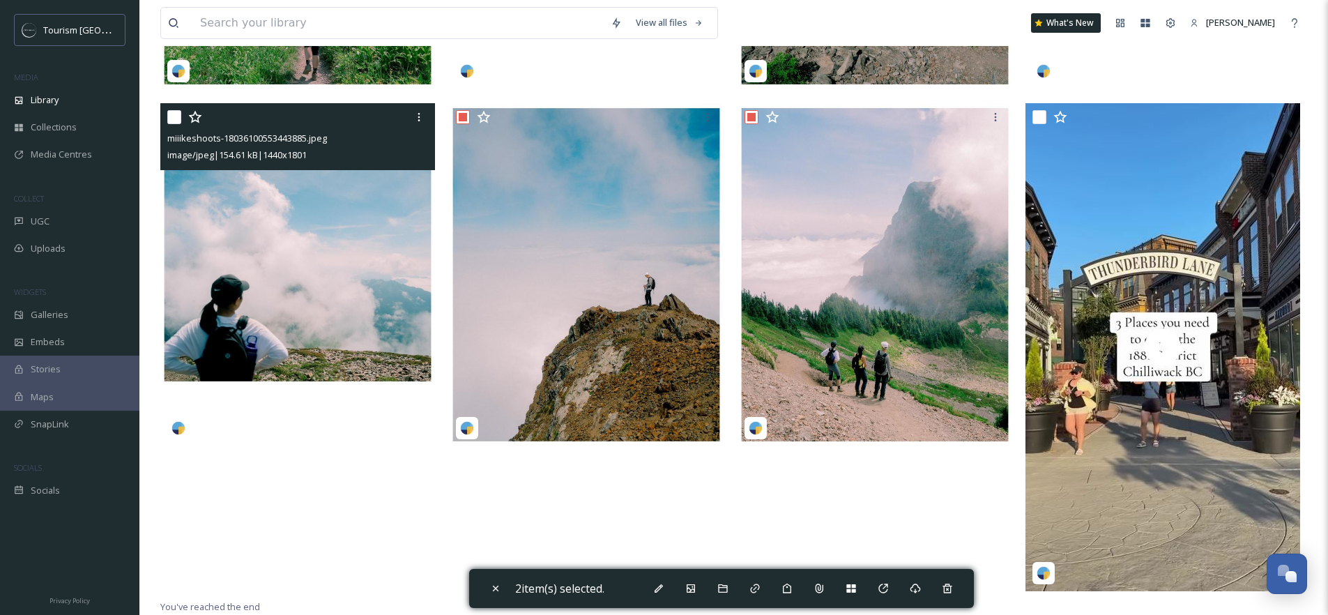
click at [177, 116] on input "checkbox" at bounding box center [174, 117] width 14 height 14
checkbox input "true"
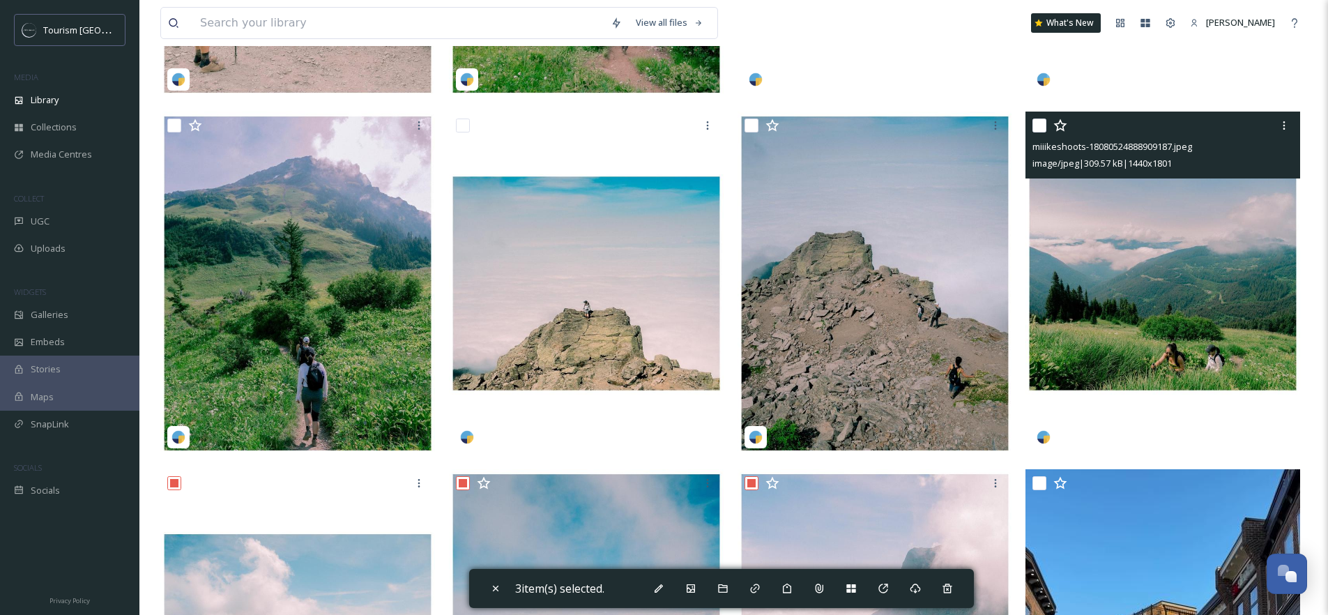
scroll to position [512, 0]
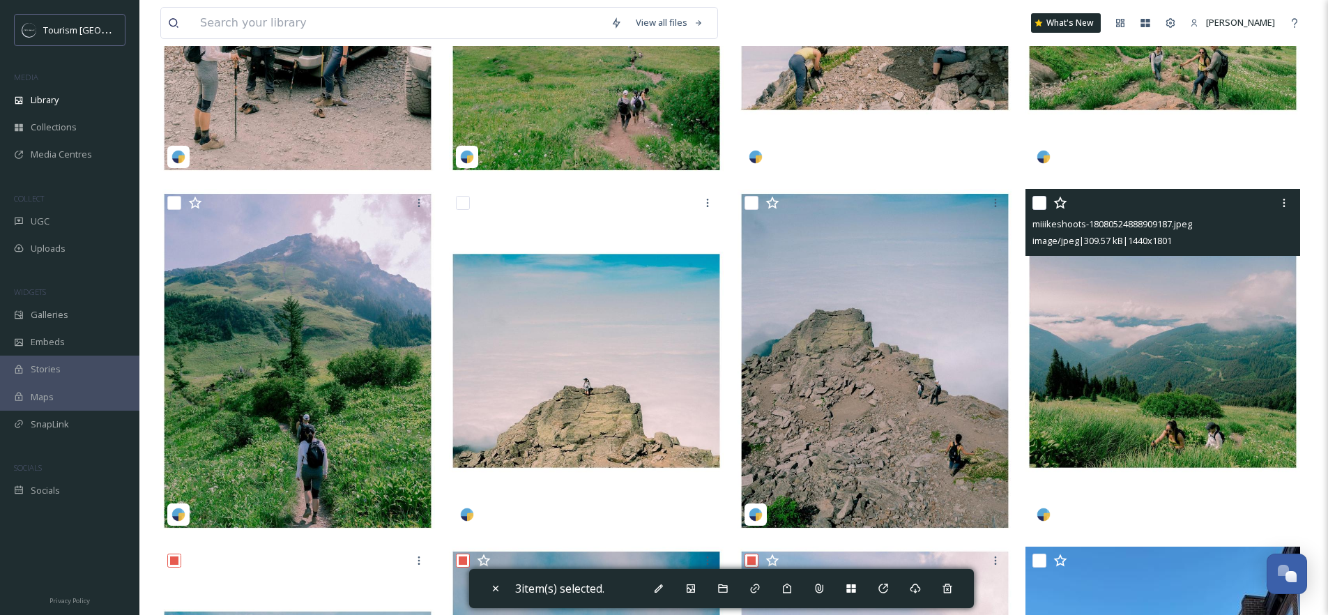
click at [1040, 210] on input "checkbox" at bounding box center [1039, 203] width 14 height 14
checkbox input "true"
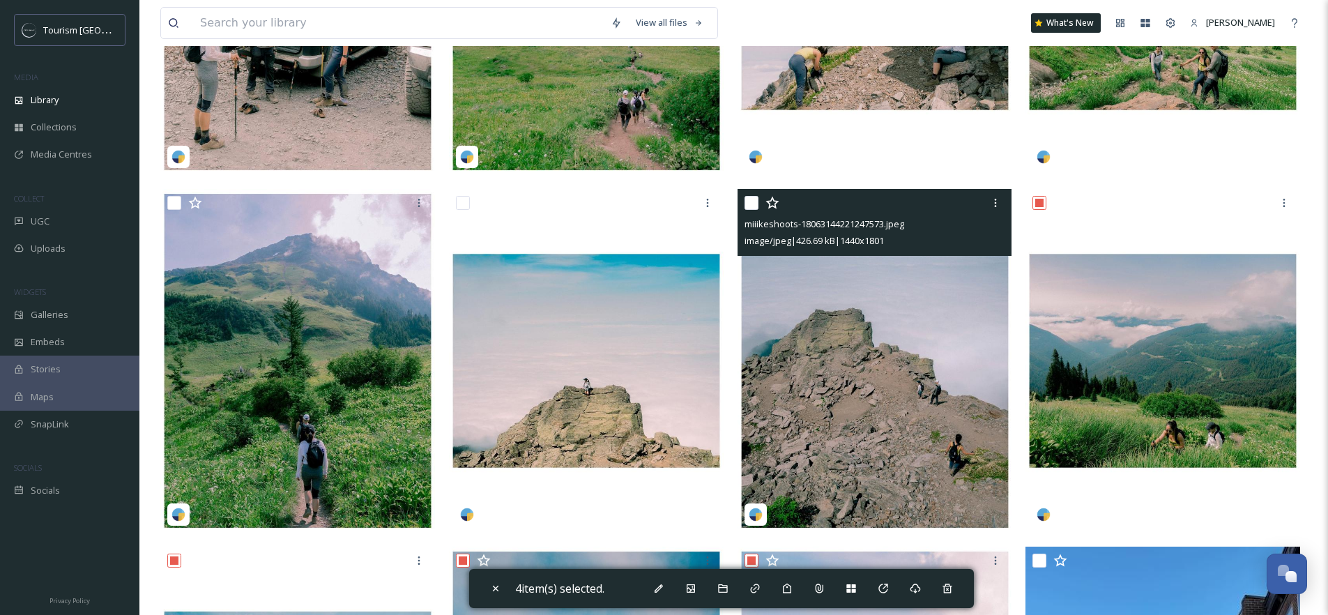
click at [752, 210] on input "checkbox" at bounding box center [751, 203] width 14 height 14
checkbox input "true"
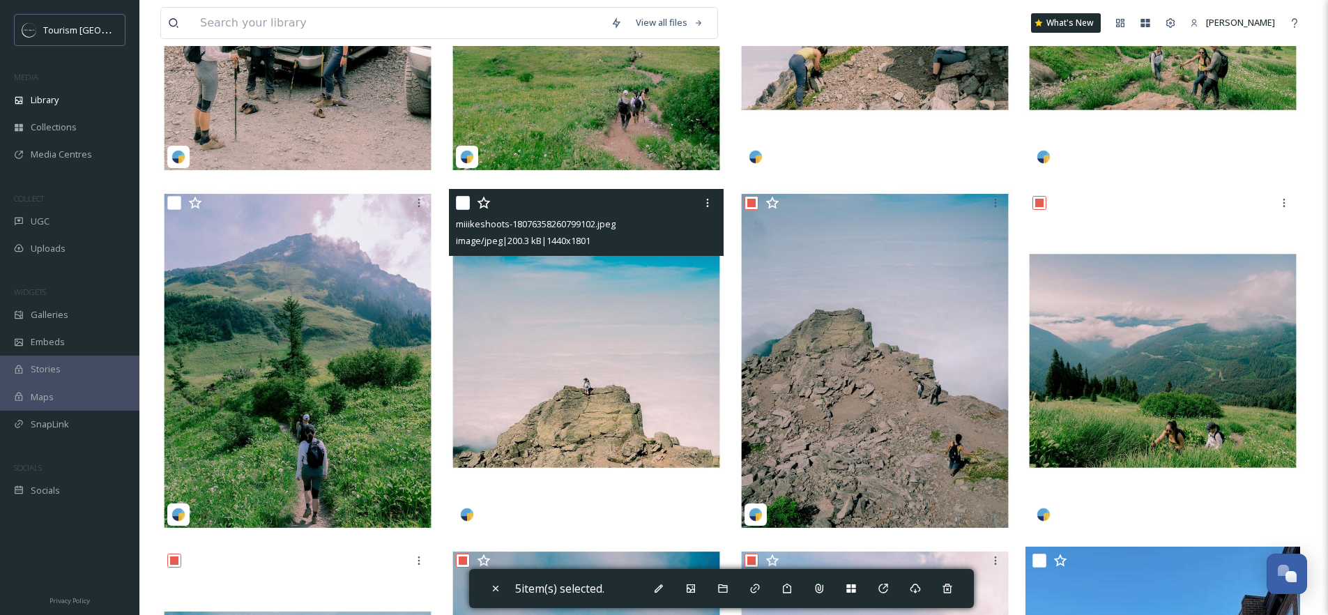
click at [461, 210] on input "checkbox" at bounding box center [463, 203] width 14 height 14
checkbox input "true"
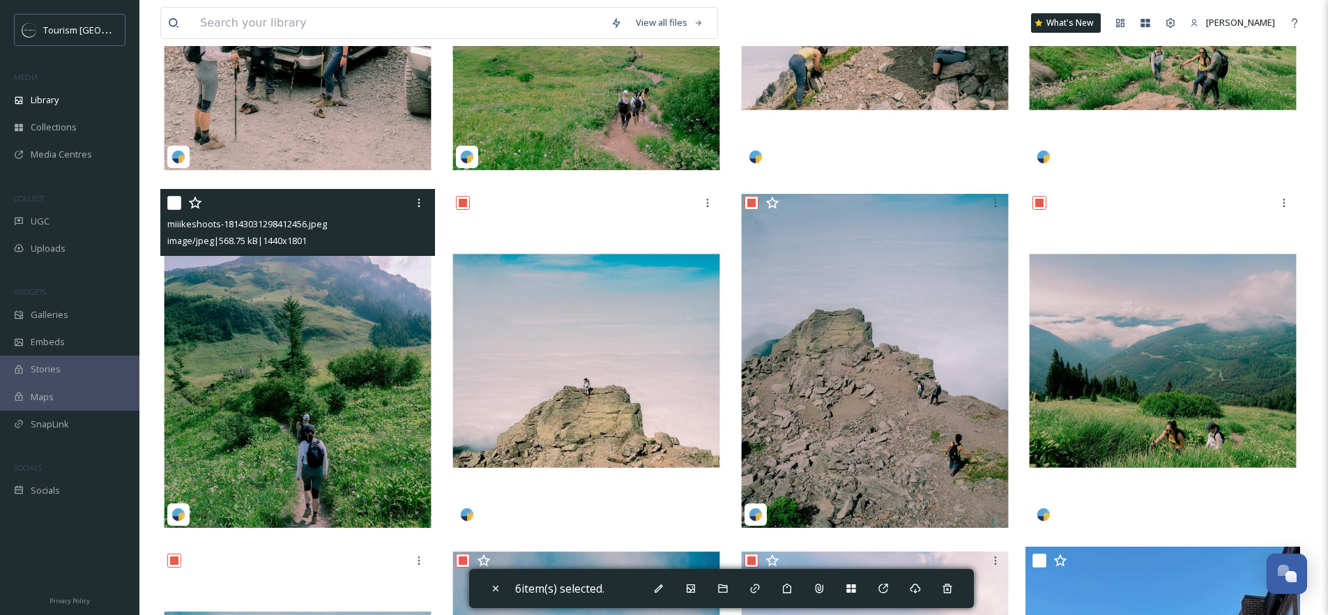
click at [178, 209] on input "checkbox" at bounding box center [174, 203] width 14 height 14
checkbox input "true"
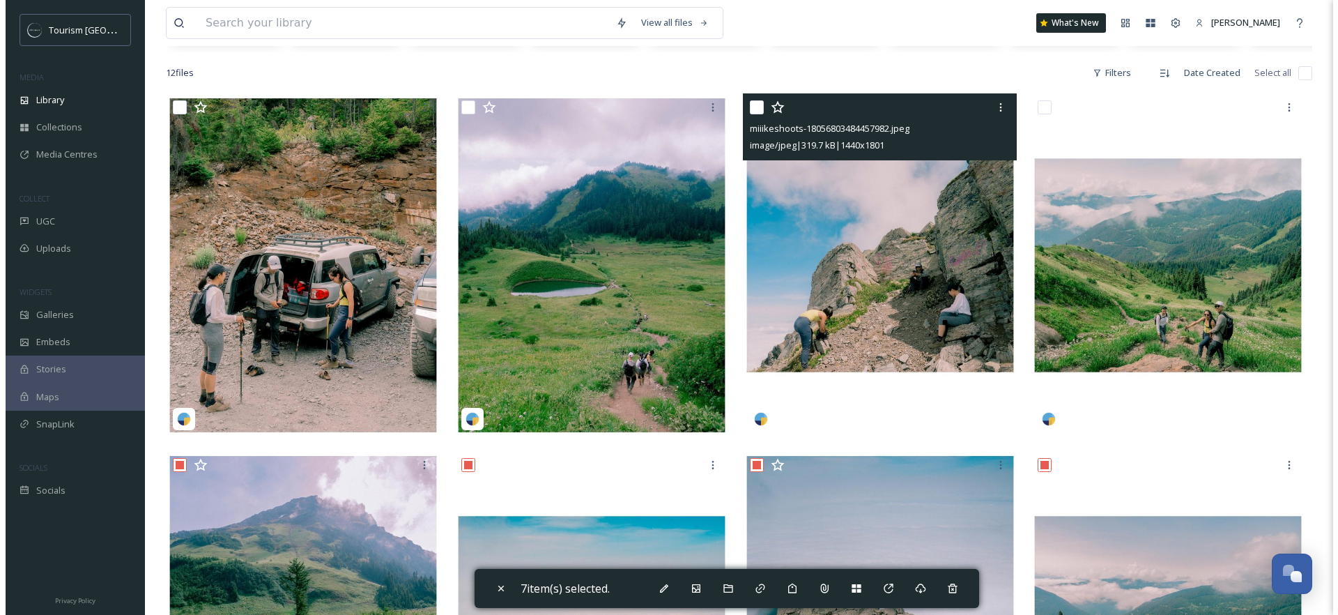
scroll to position [240, 0]
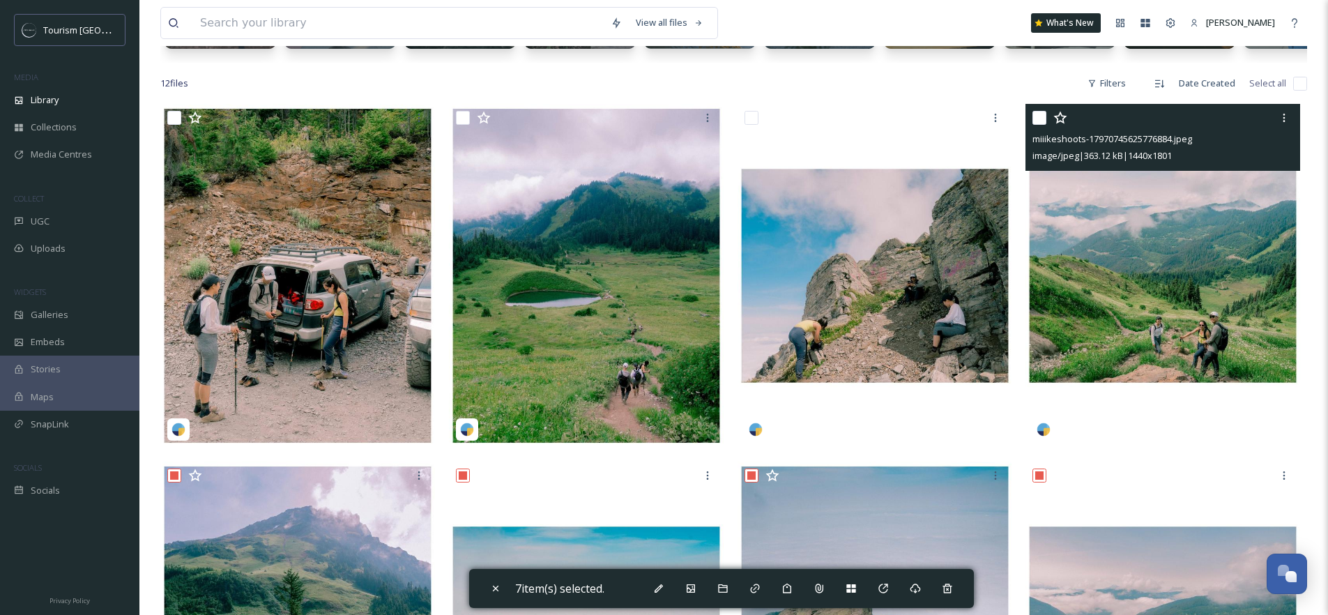
click at [1036, 124] on input "checkbox" at bounding box center [1039, 118] width 14 height 14
checkbox input "true"
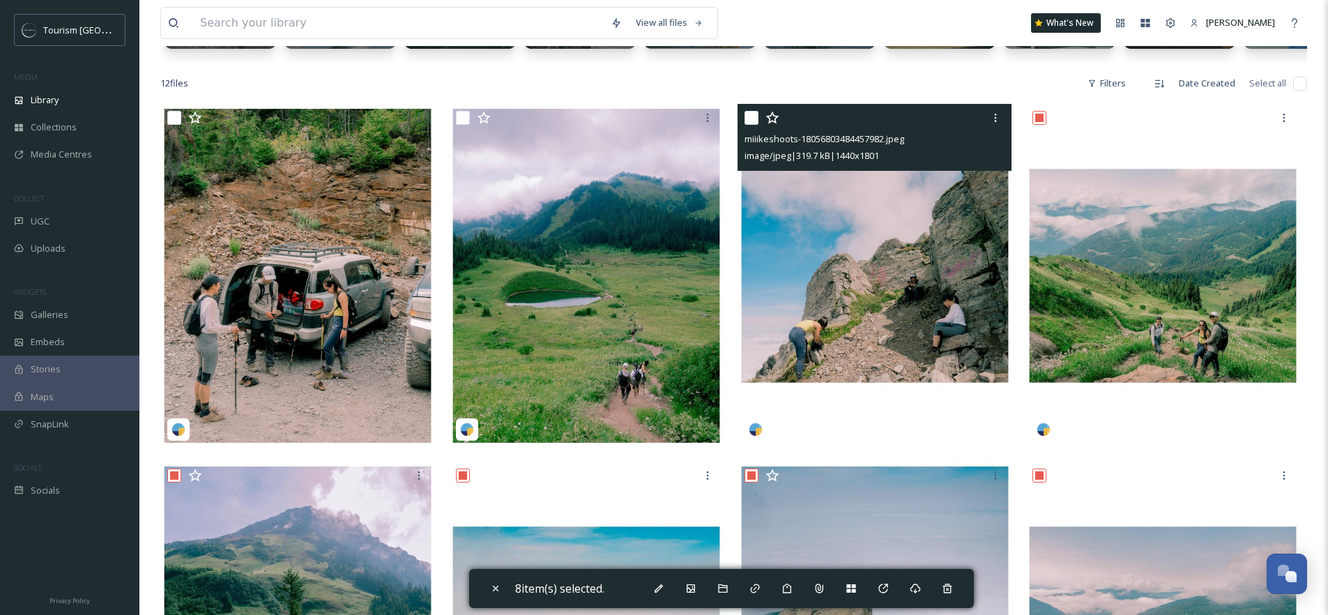
click at [749, 125] on input "checkbox" at bounding box center [751, 118] width 14 height 14
checkbox input "true"
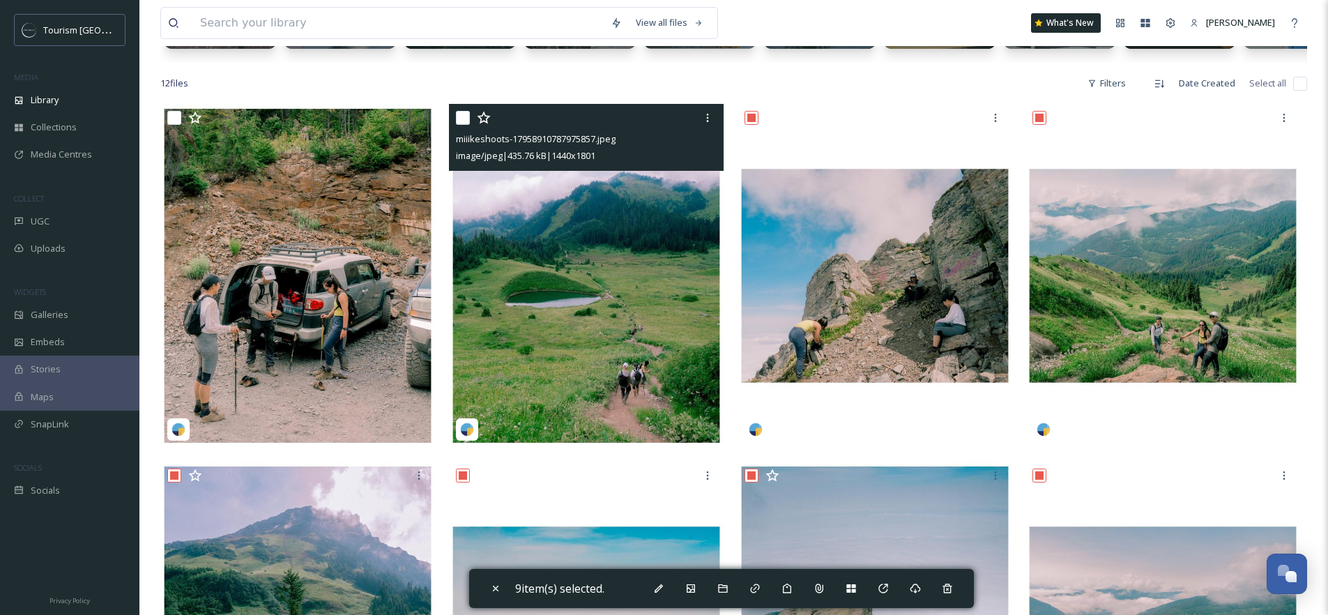
click at [462, 125] on input "checkbox" at bounding box center [463, 118] width 14 height 14
checkbox input "true"
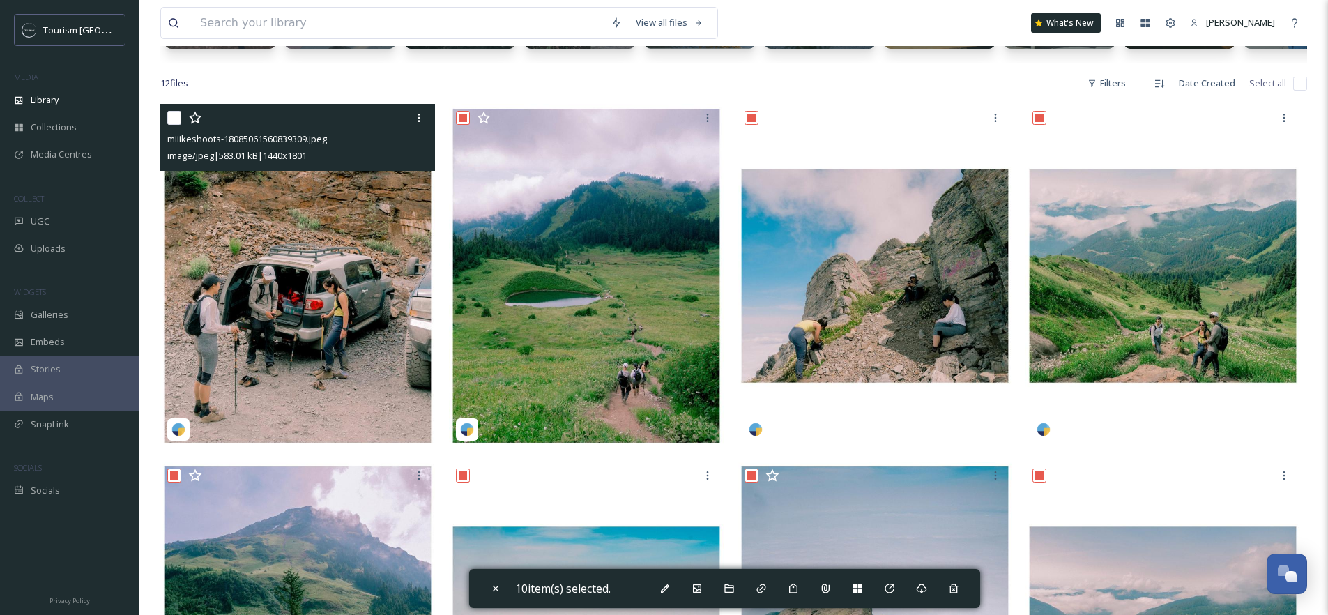
click at [171, 125] on input "checkbox" at bounding box center [174, 118] width 14 height 14
checkbox input "true"
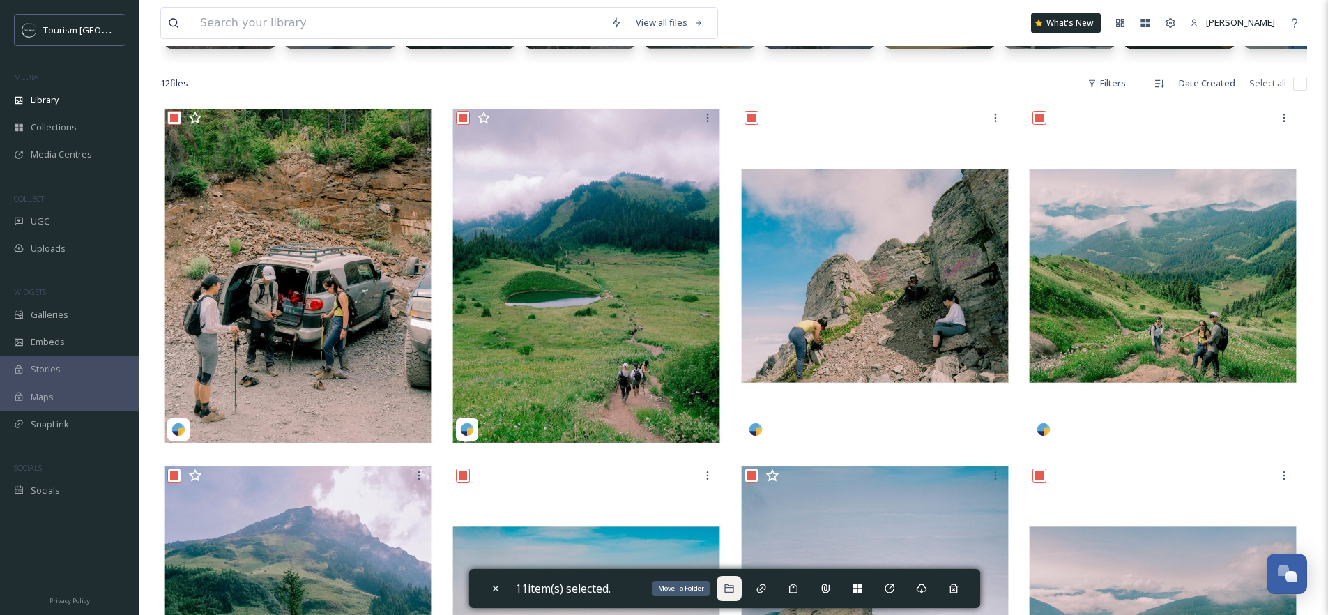
click at [731, 588] on icon at bounding box center [729, 588] width 11 height 11
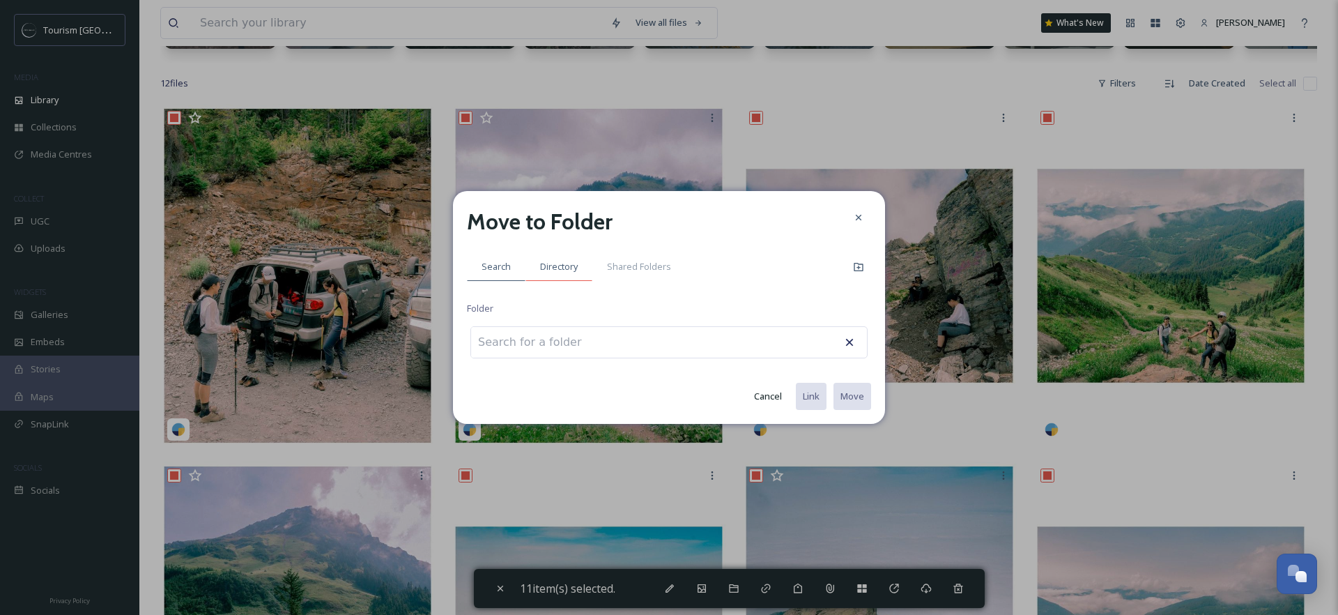
click at [548, 266] on span "Directory" at bounding box center [559, 266] width 38 height 13
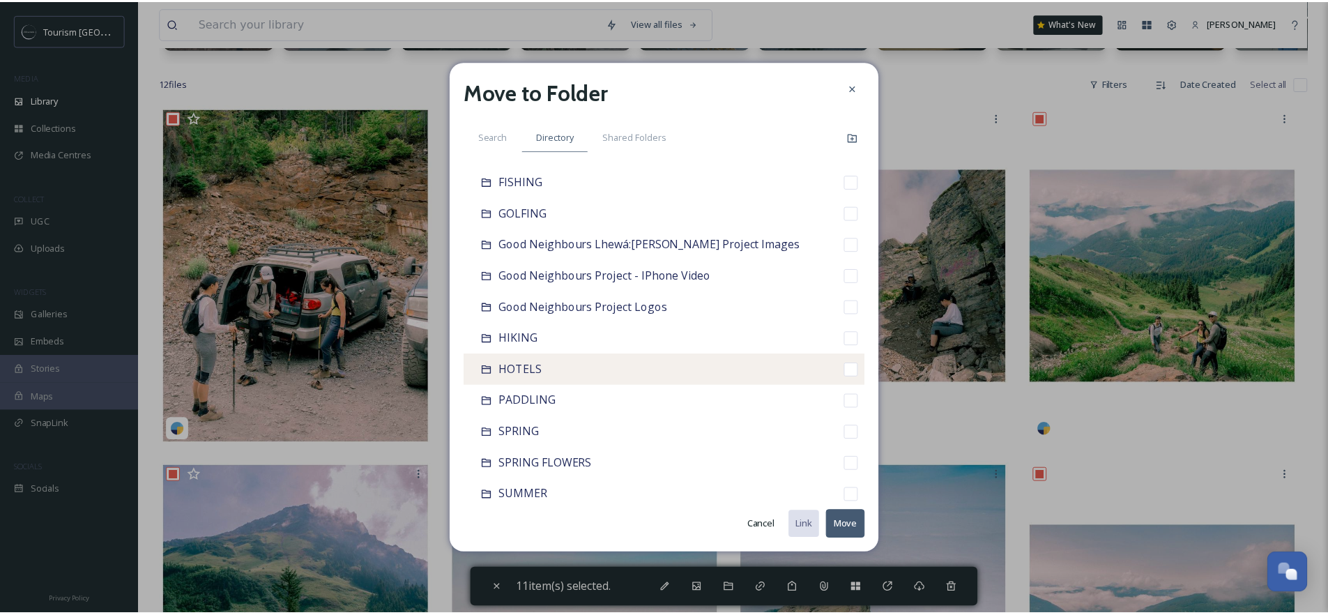
scroll to position [392, 0]
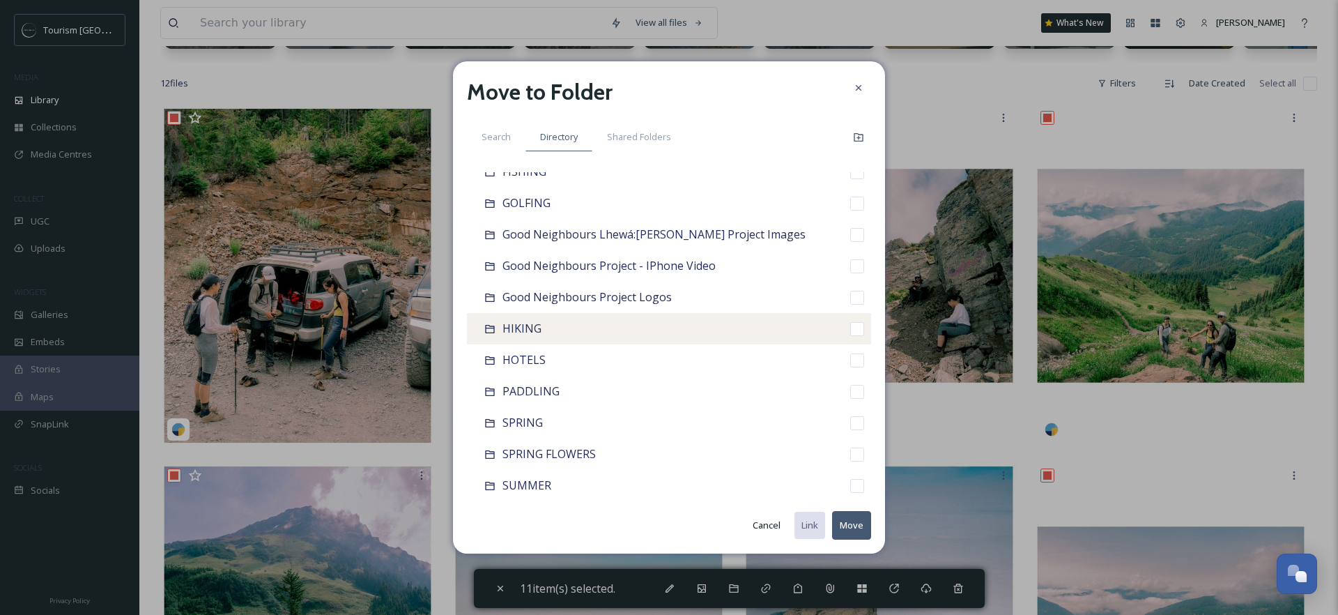
click at [595, 341] on div "HIKING" at bounding box center [669, 328] width 404 height 31
checkbox input "false"
checkbox input "true"
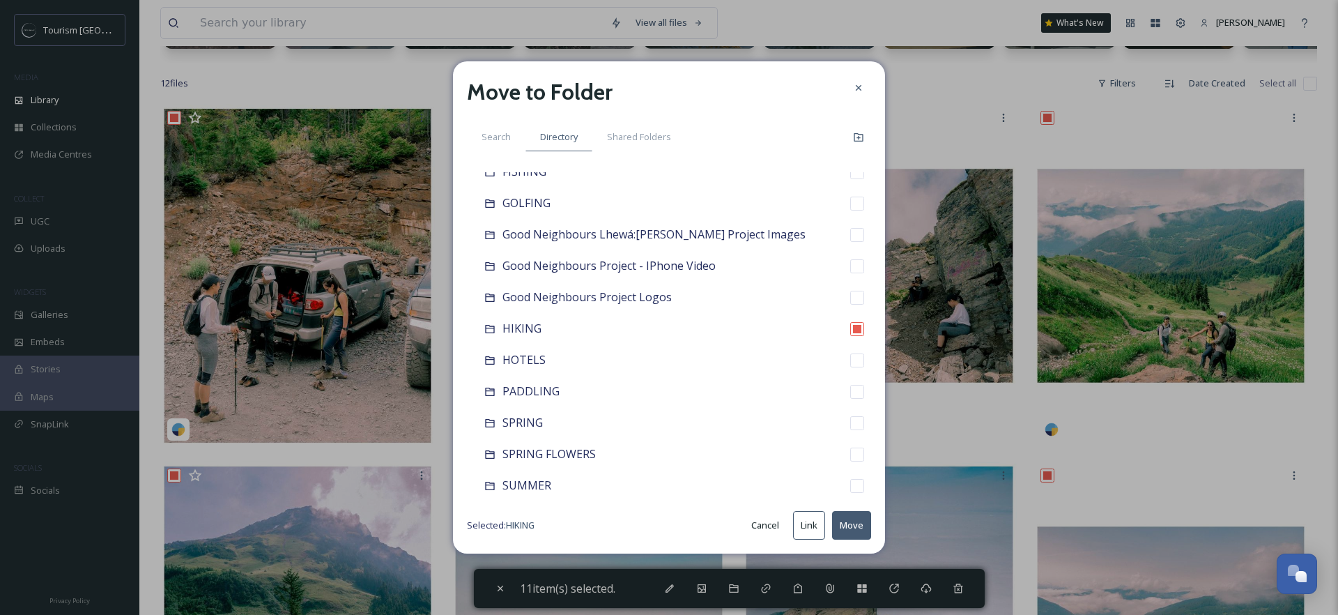
click at [843, 525] on button "Move" at bounding box center [851, 525] width 39 height 29
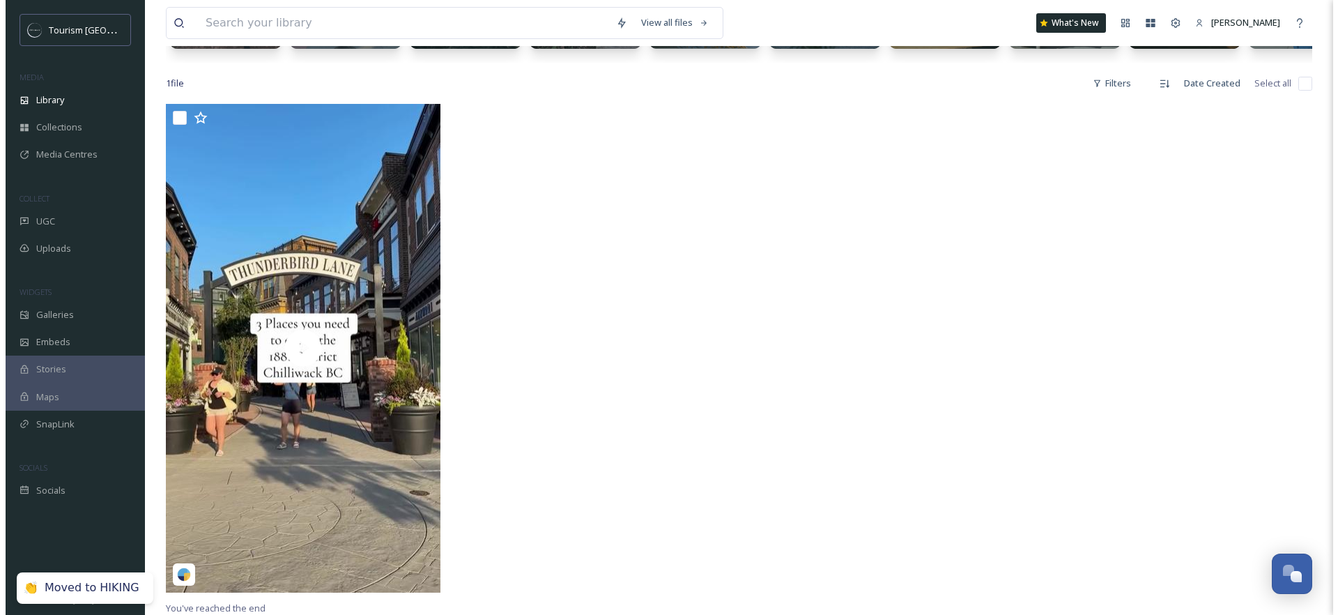
scroll to position [209, 0]
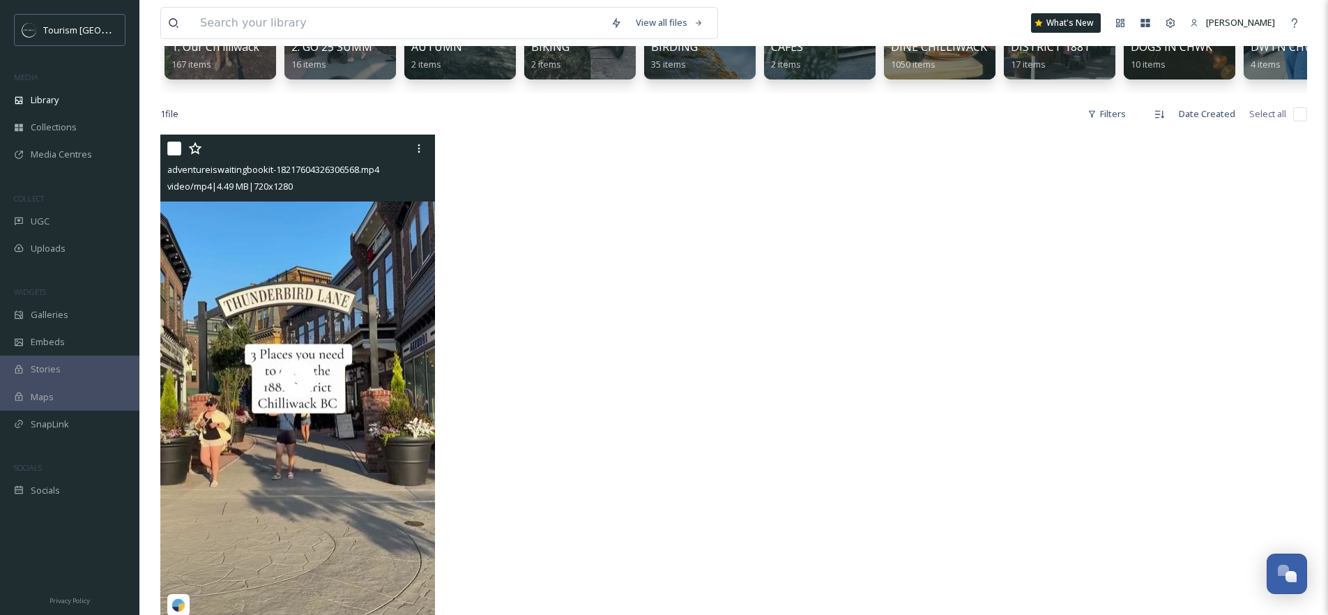
click at [176, 155] on input "checkbox" at bounding box center [174, 148] width 14 height 14
checkbox input "true"
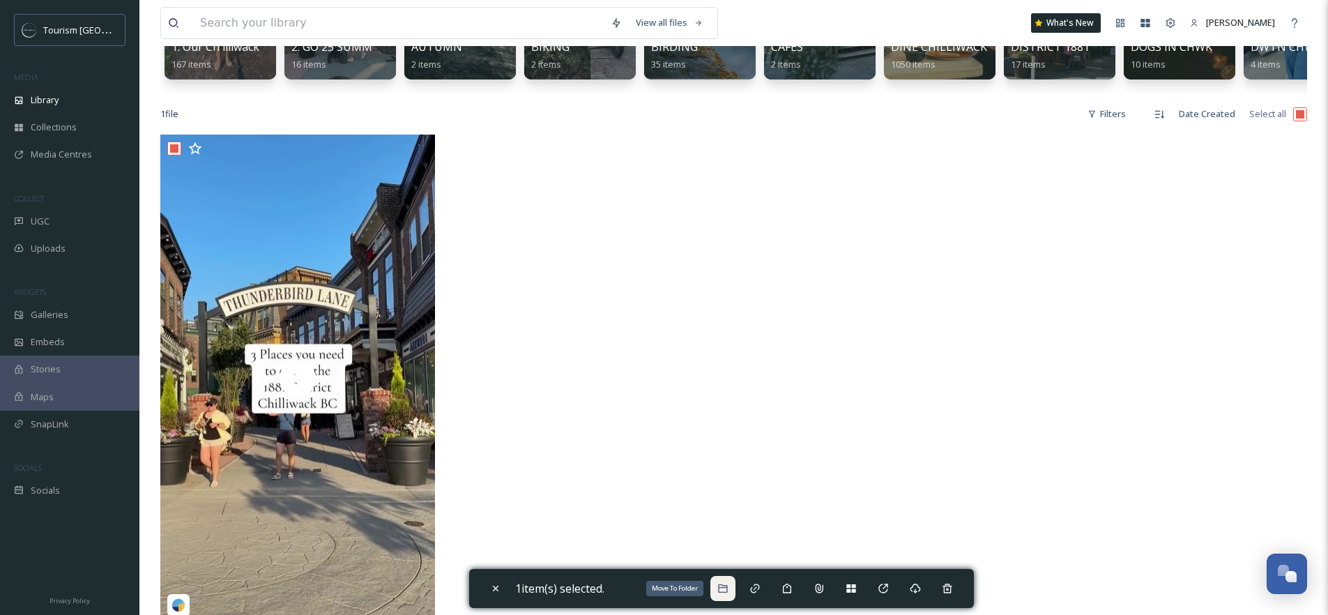
click at [728, 590] on icon at bounding box center [722, 588] width 11 height 11
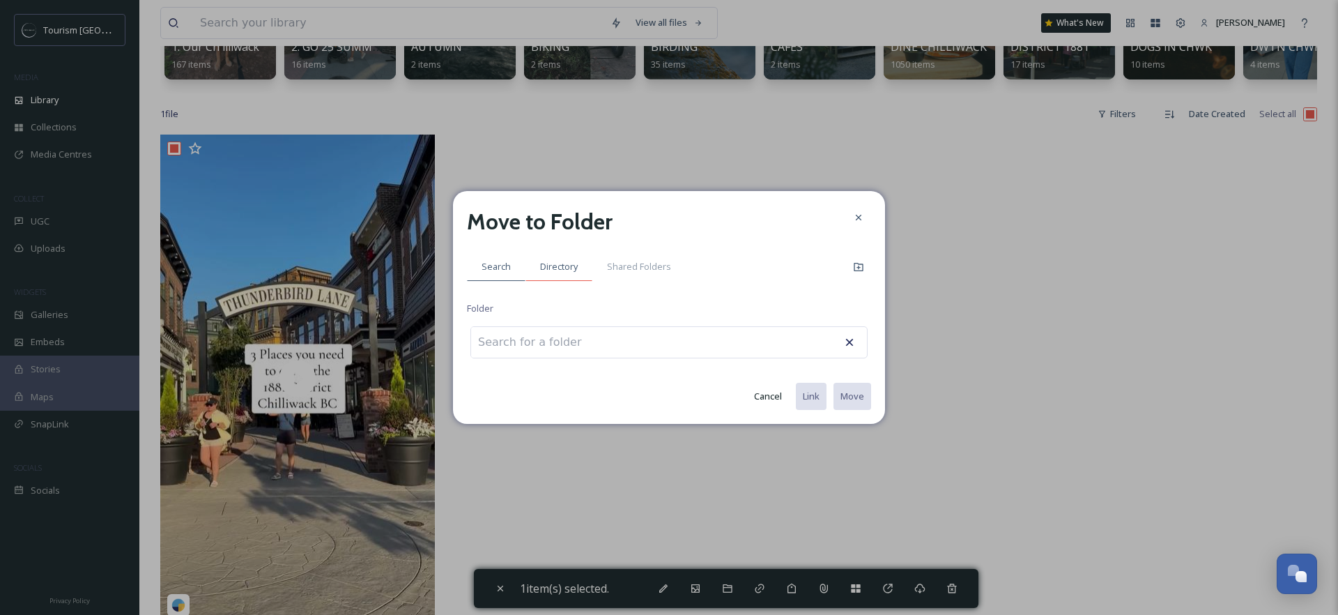
click at [570, 275] on div "Directory" at bounding box center [559, 266] width 67 height 29
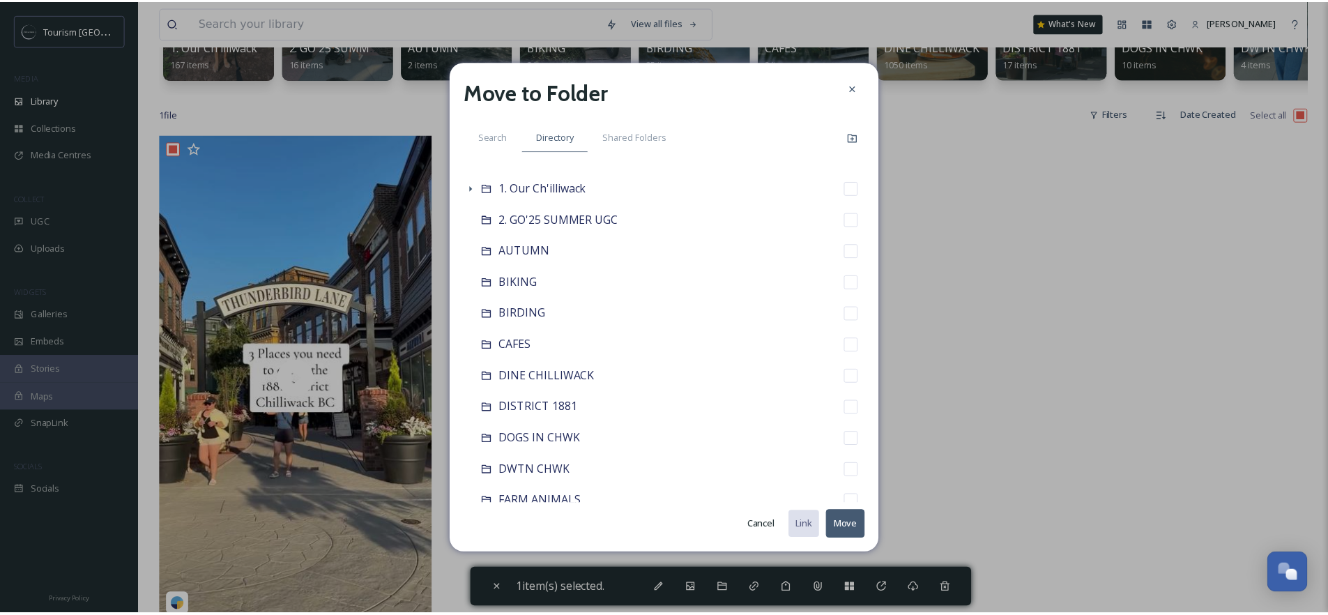
scroll to position [1, 0]
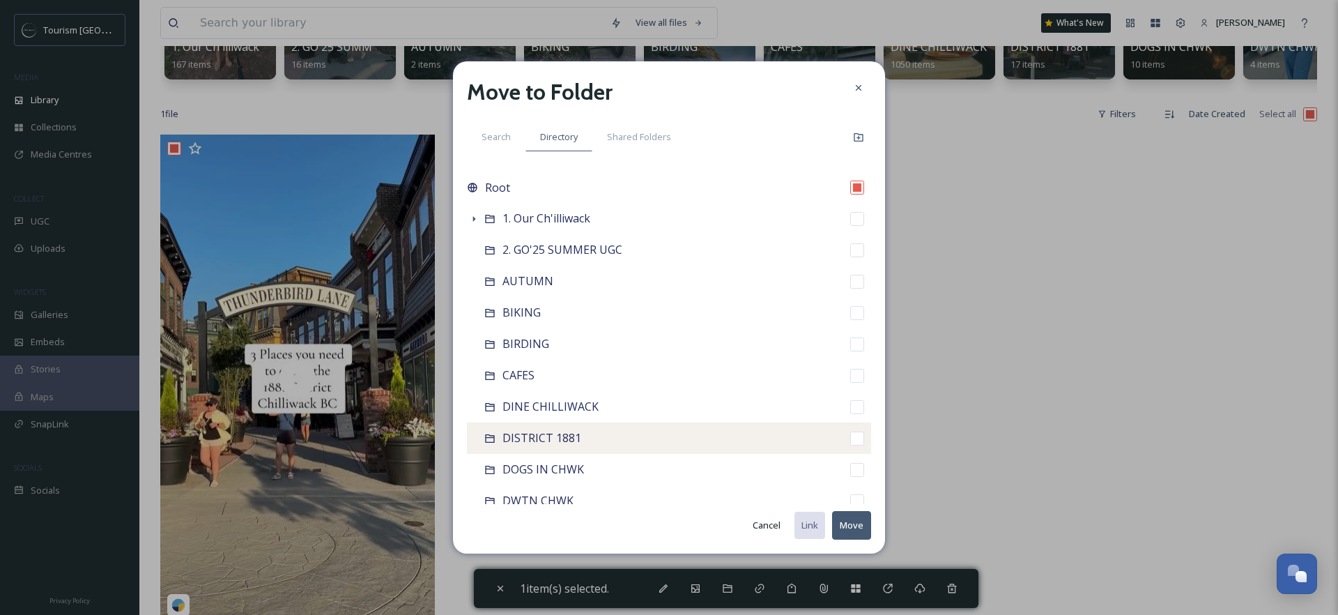
click at [602, 433] on div "DISTRICT 1881" at bounding box center [669, 437] width 404 height 31
checkbox input "false"
checkbox input "true"
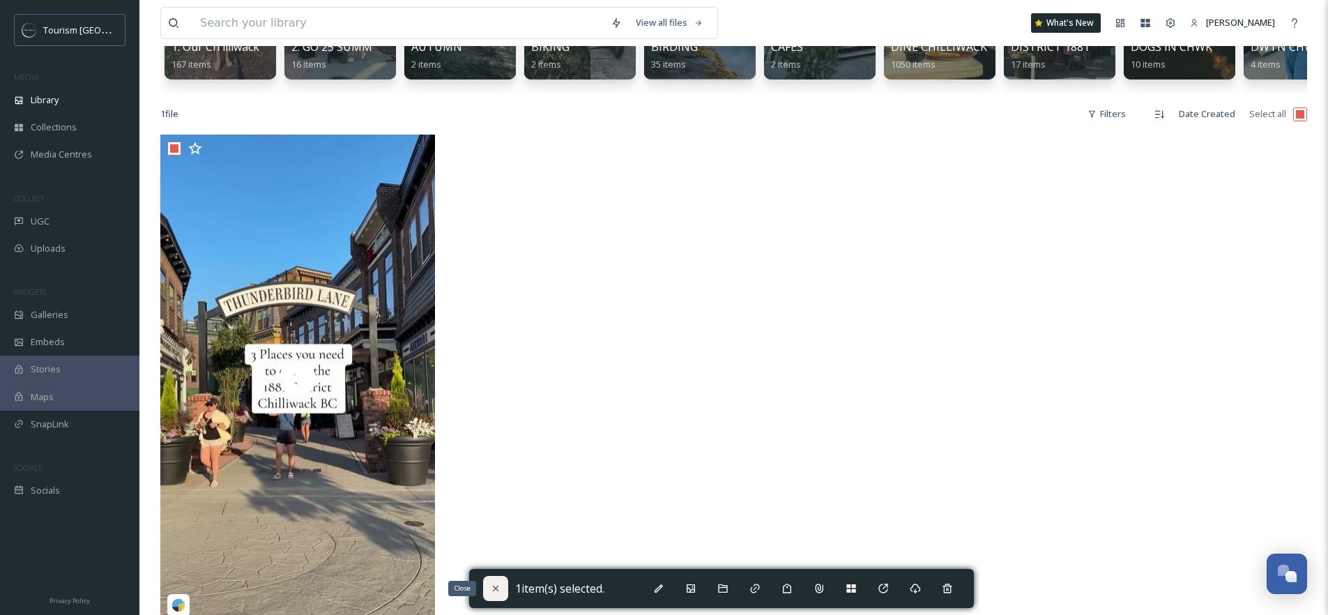
click at [501, 586] on div "Close" at bounding box center [495, 588] width 25 height 25
checkbox input "false"
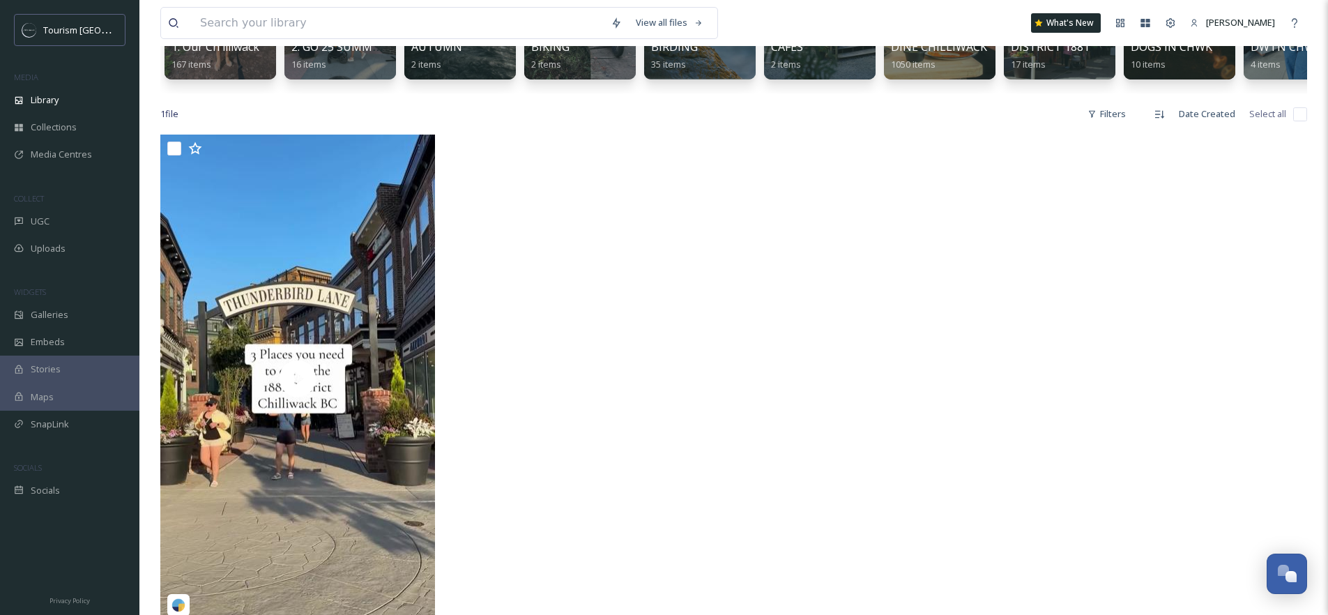
click at [566, 398] on div at bounding box center [590, 382] width 282 height 495
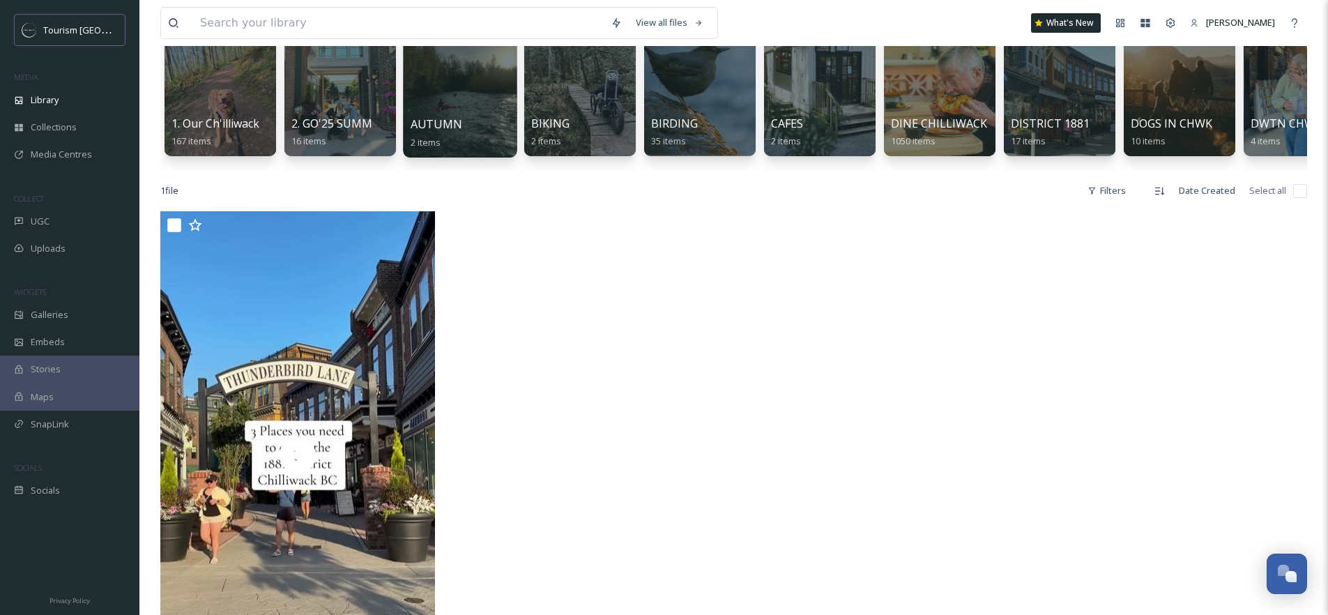
scroll to position [0, 0]
